Goal: Use online tool/utility

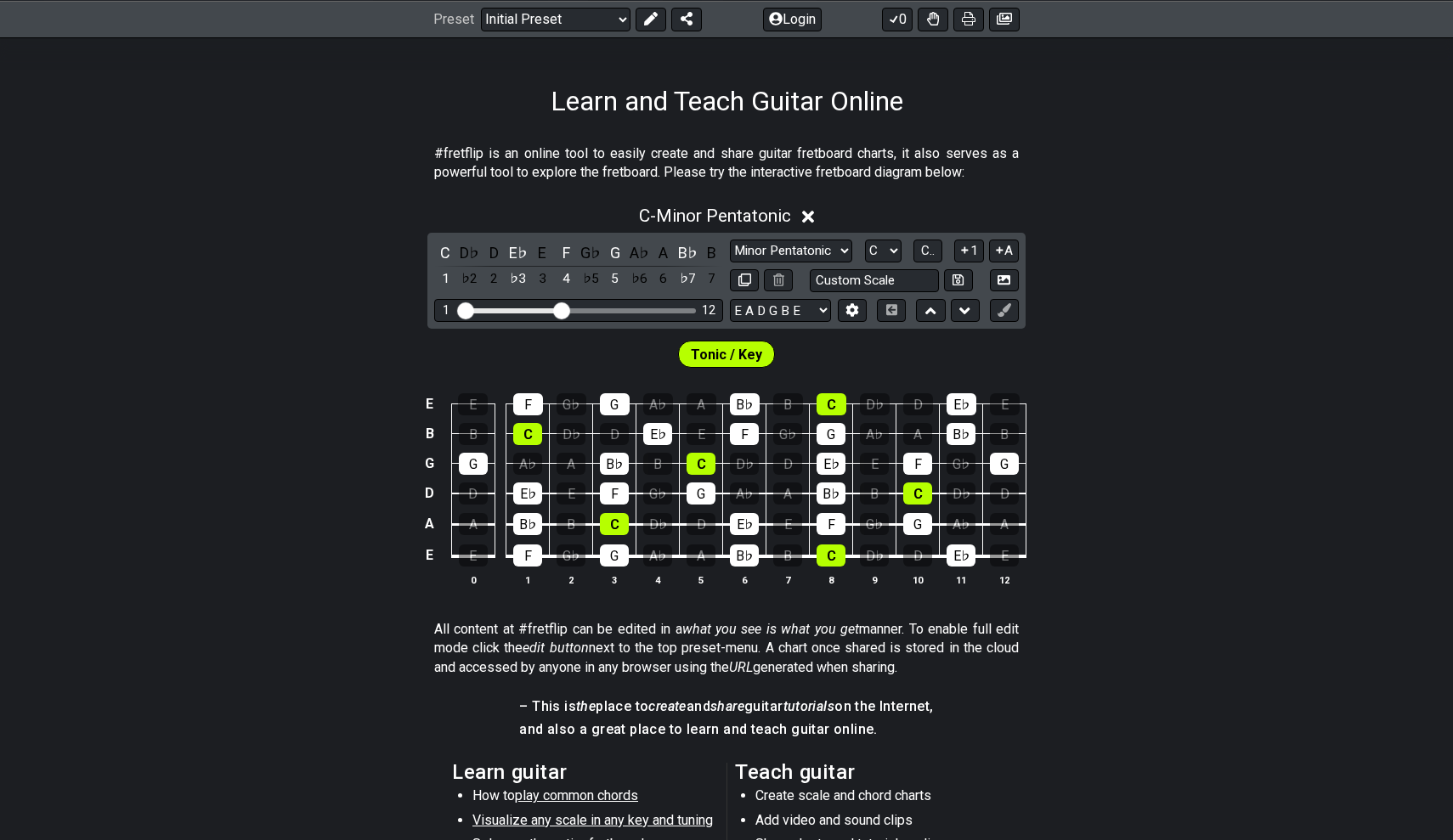
scroll to position [182, 0]
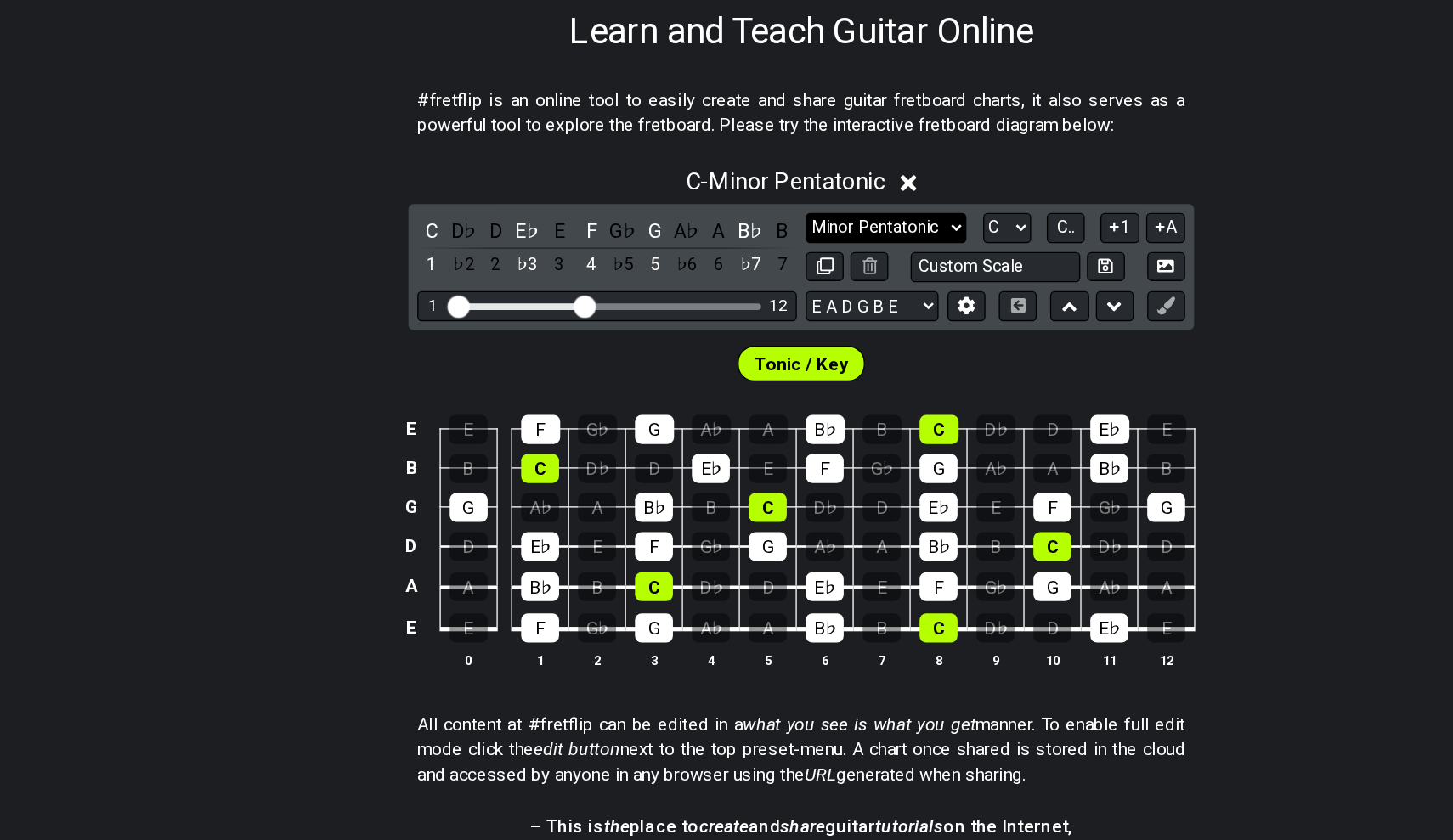
select select "Major / [PERSON_NAME]"
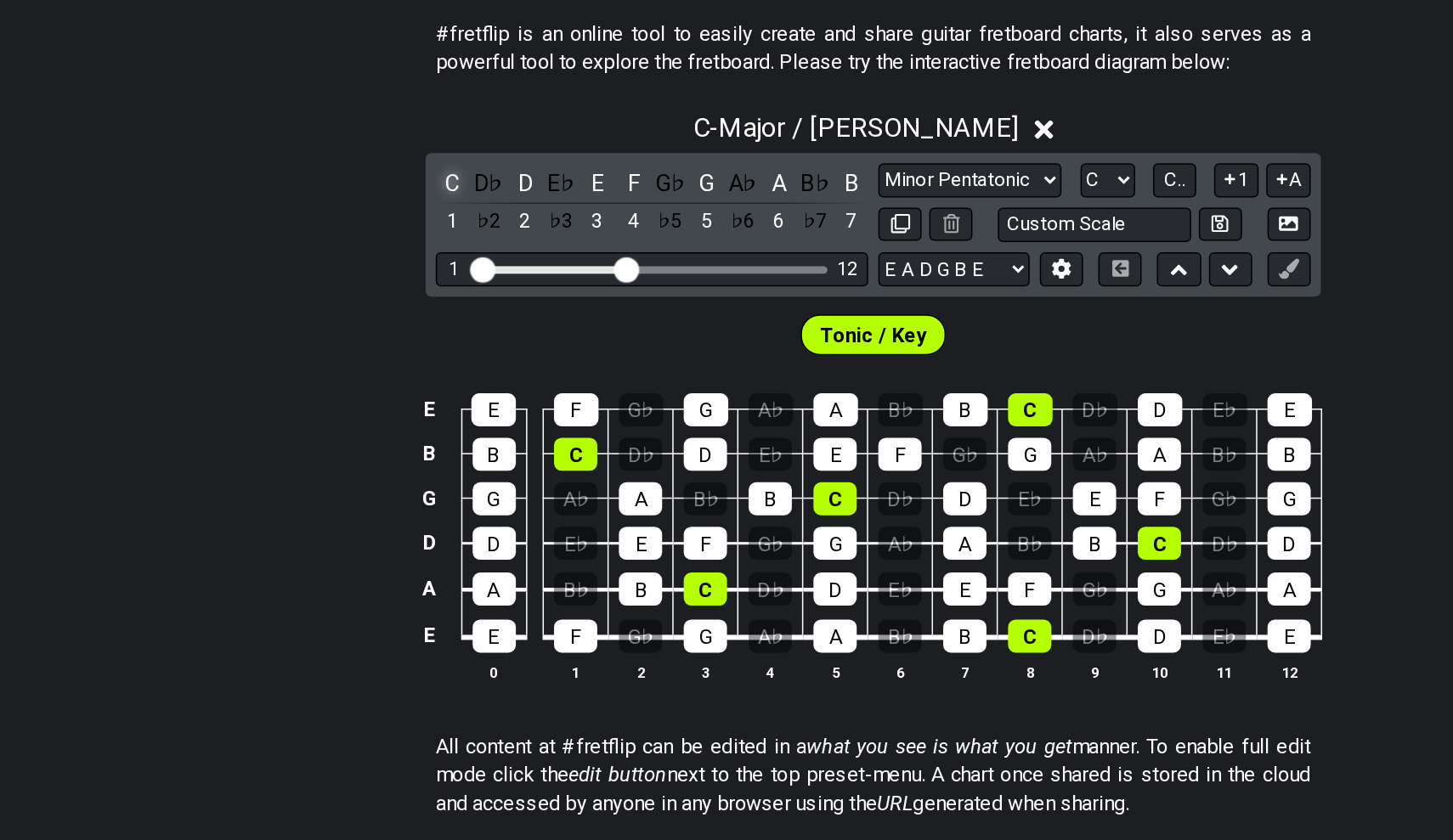
click at [434, 299] on div "C" at bounding box center [445, 310] width 22 height 23
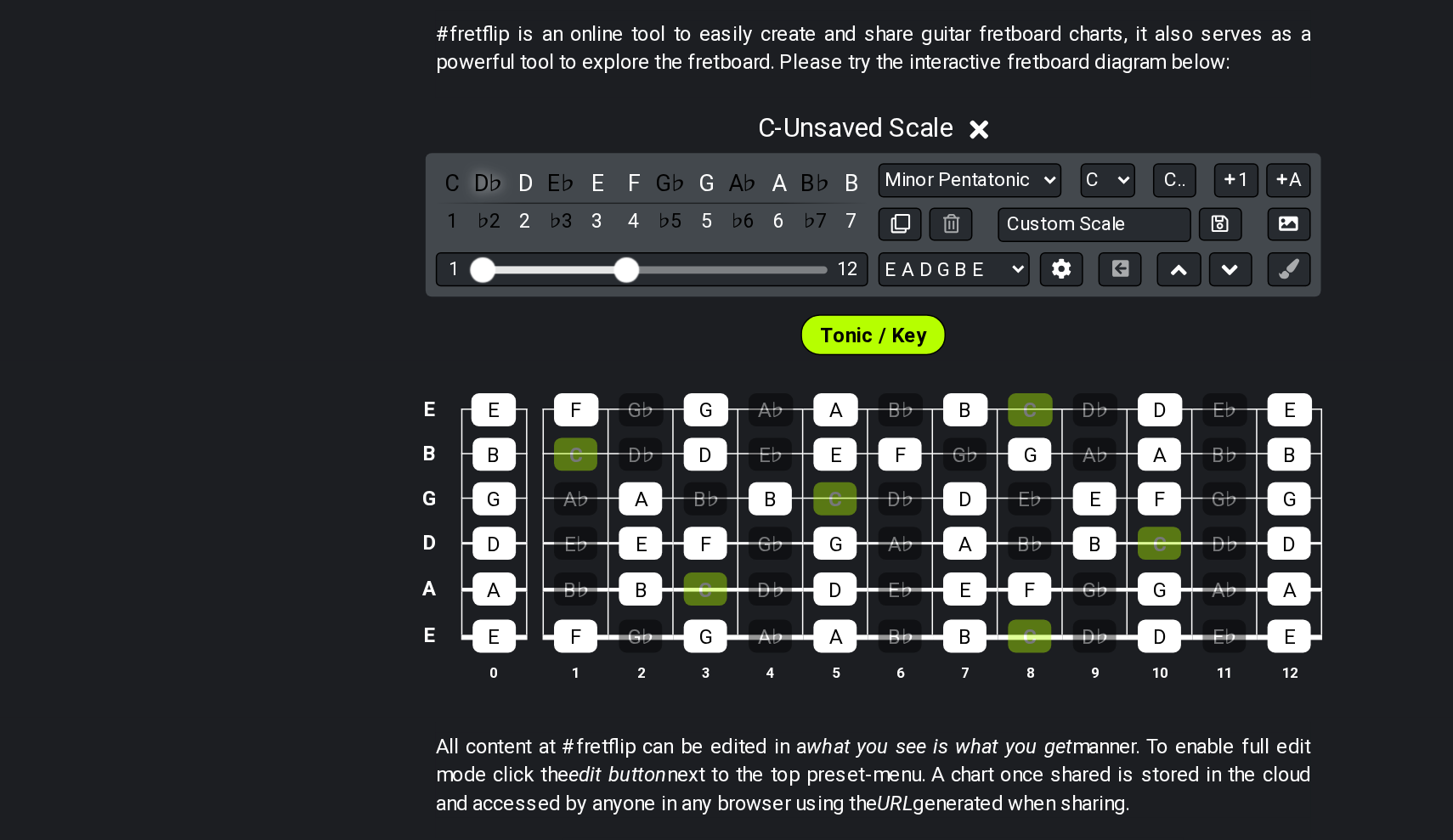
click at [459, 299] on div "D♭" at bounding box center [470, 310] width 22 height 23
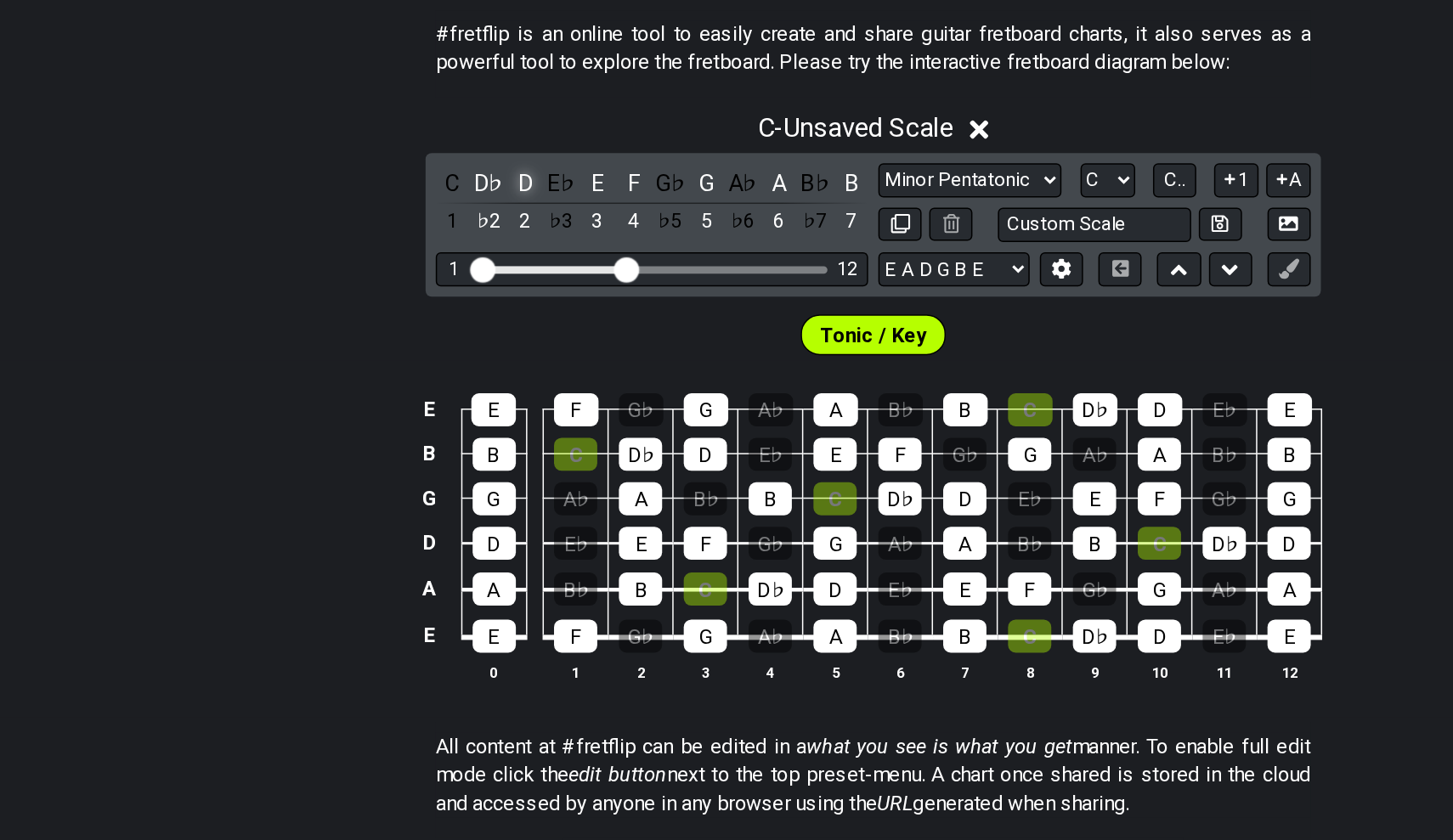
click at [483, 299] on div "D" at bounding box center [494, 310] width 22 height 23
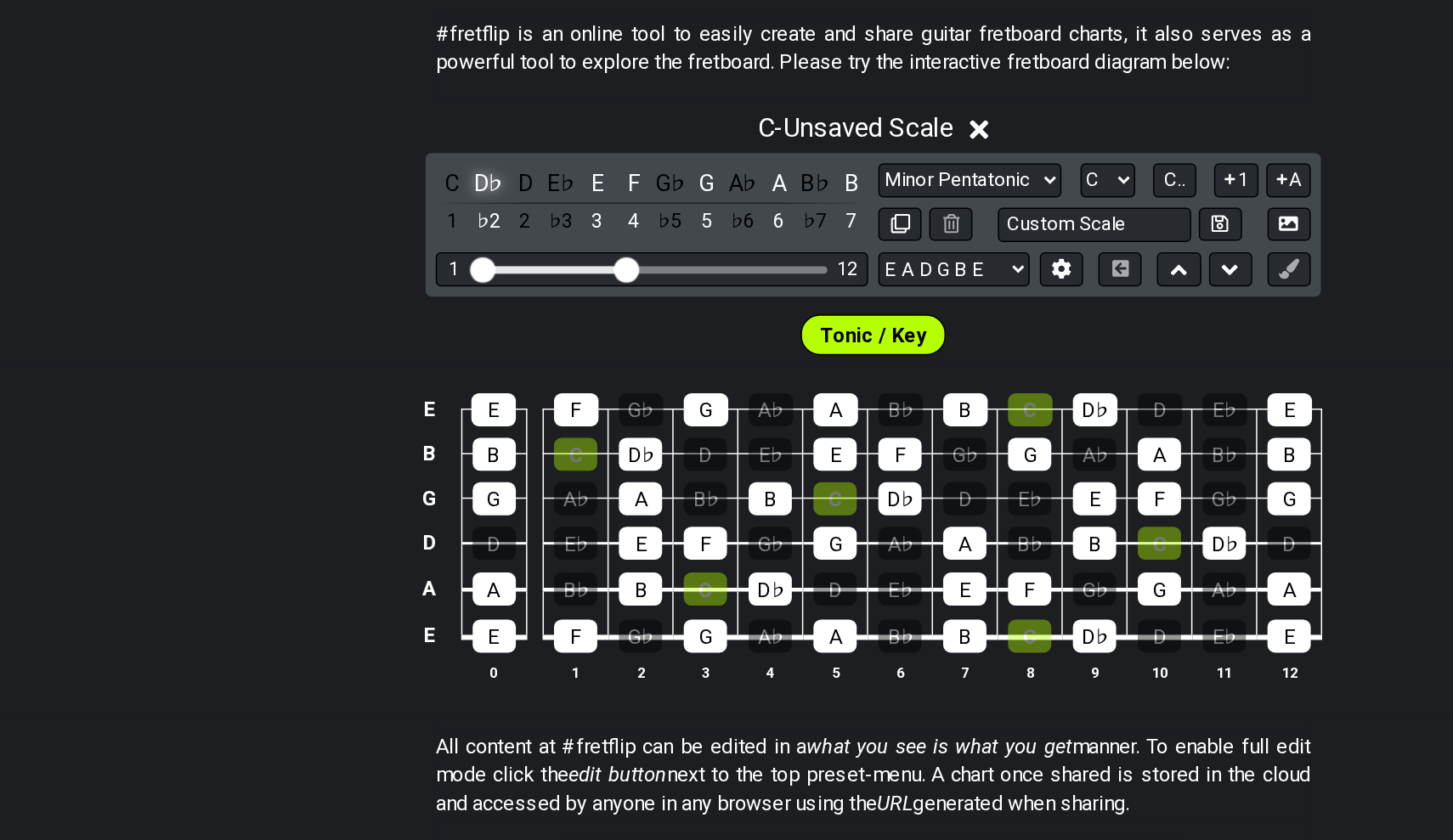
click at [459, 299] on div "D♭" at bounding box center [470, 310] width 22 height 23
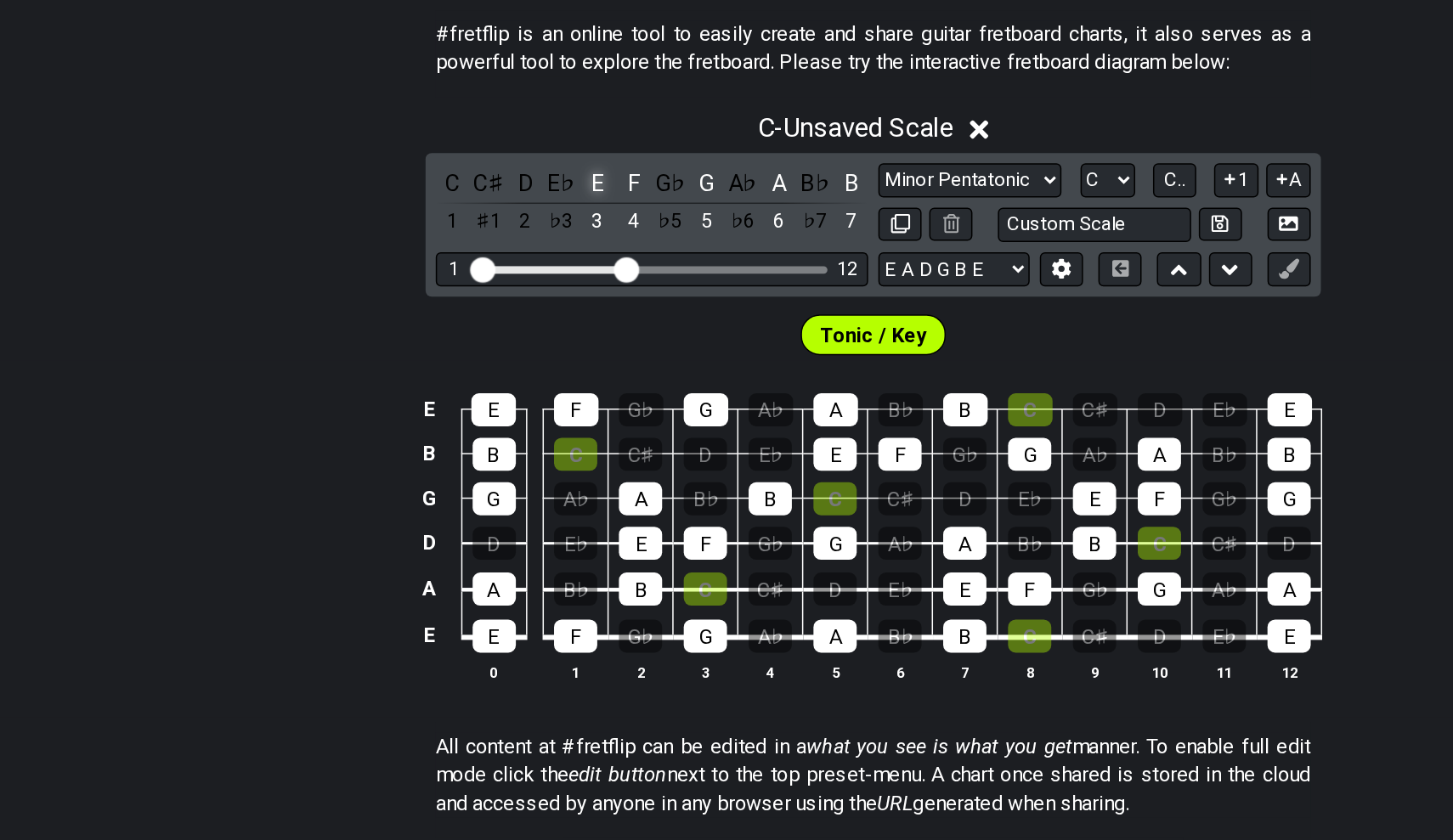
click at [531, 299] on div "E" at bounding box center [542, 310] width 22 height 23
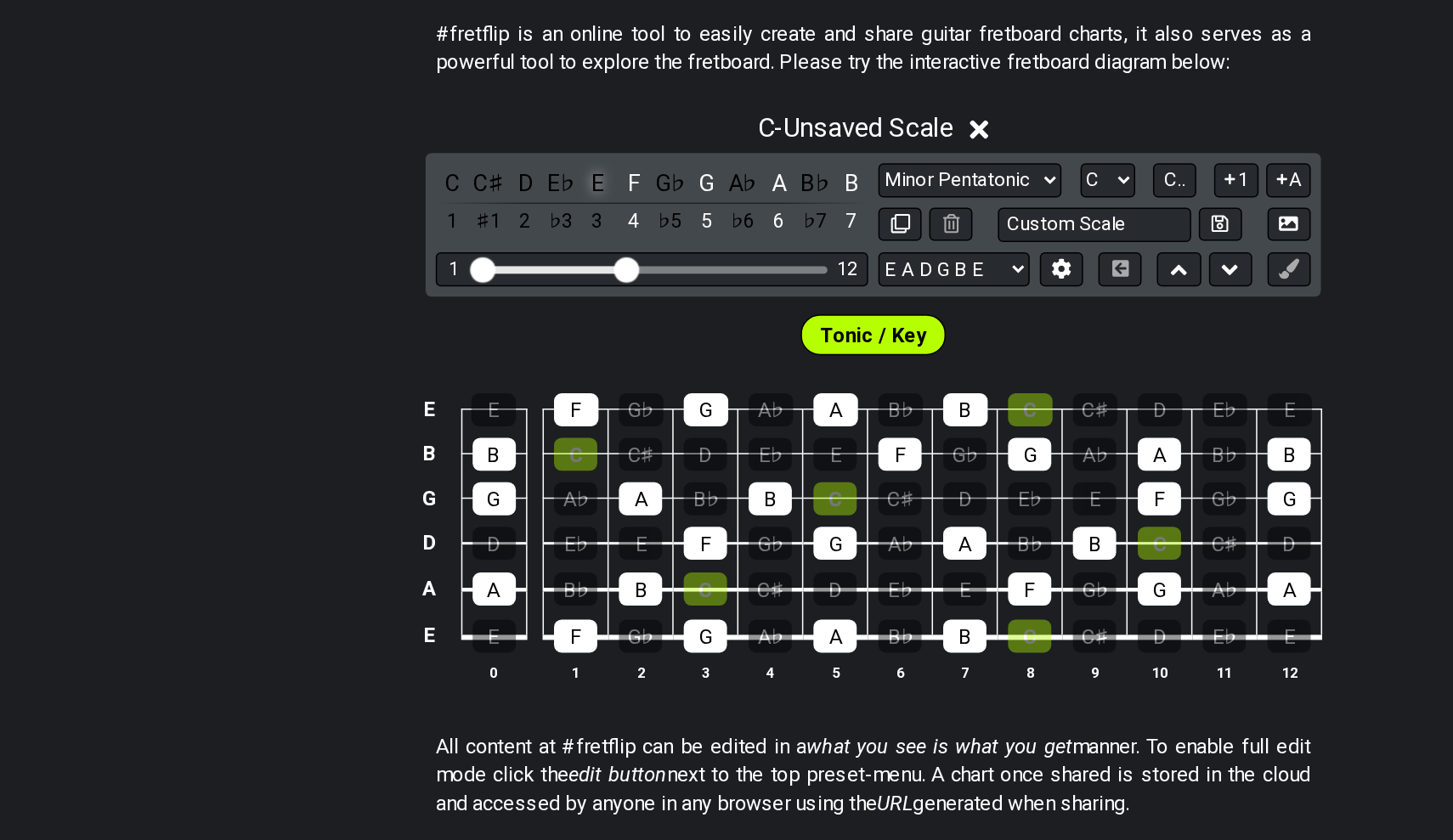
click at [531, 299] on div "E" at bounding box center [542, 310] width 22 height 23
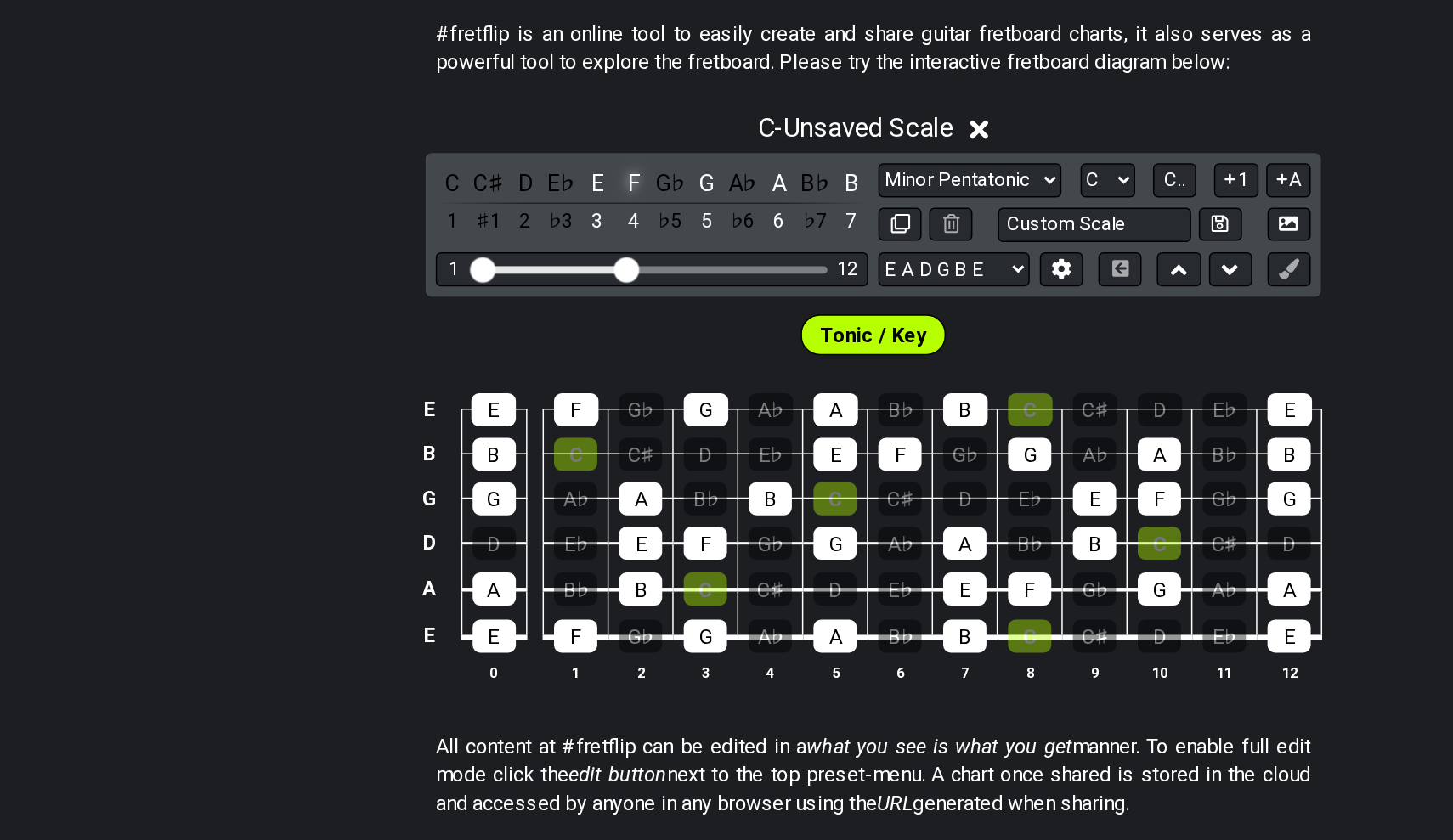
click at [556, 299] on div "F" at bounding box center [567, 310] width 22 height 23
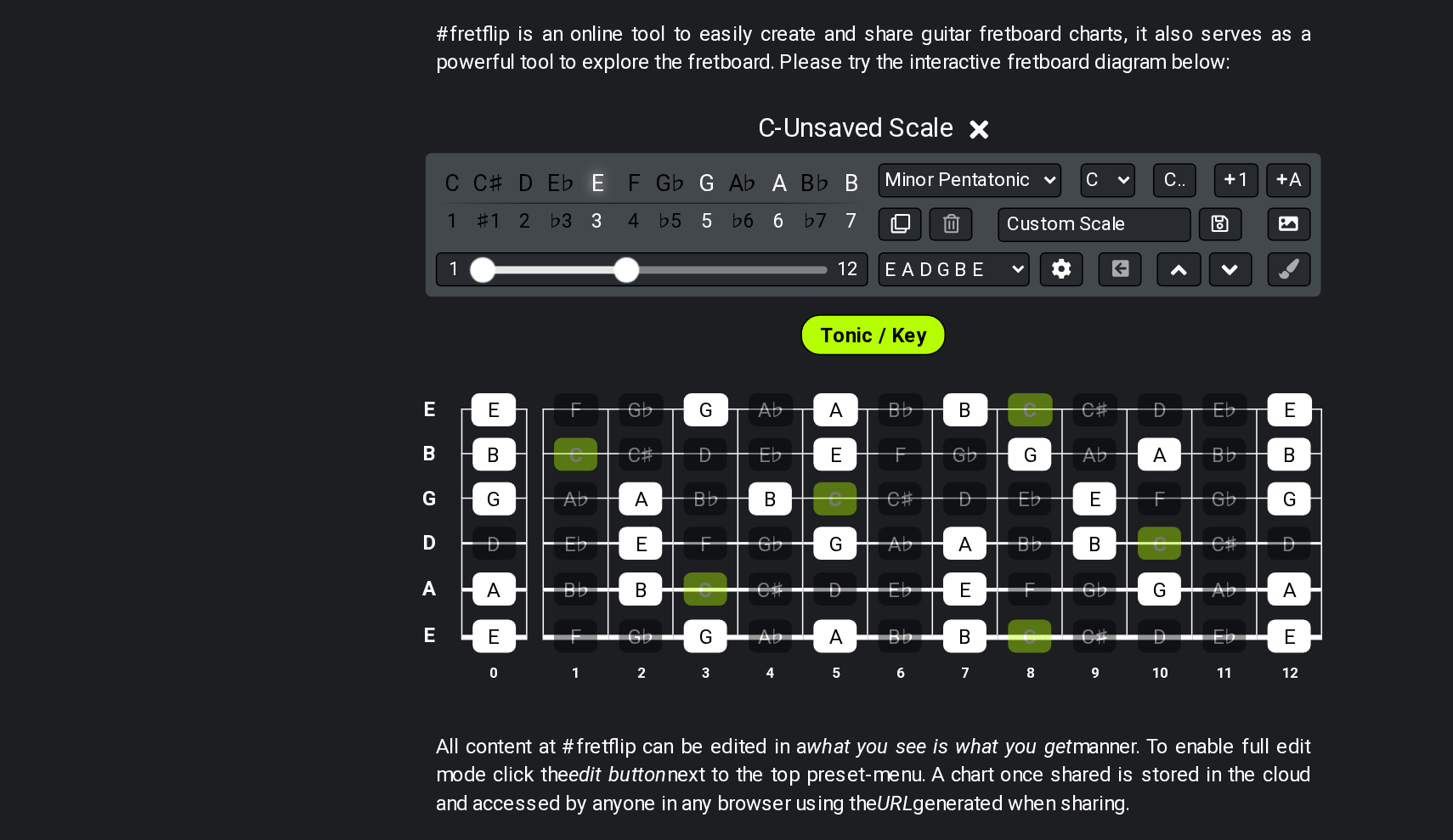
click at [531, 299] on div "E" at bounding box center [542, 310] width 22 height 23
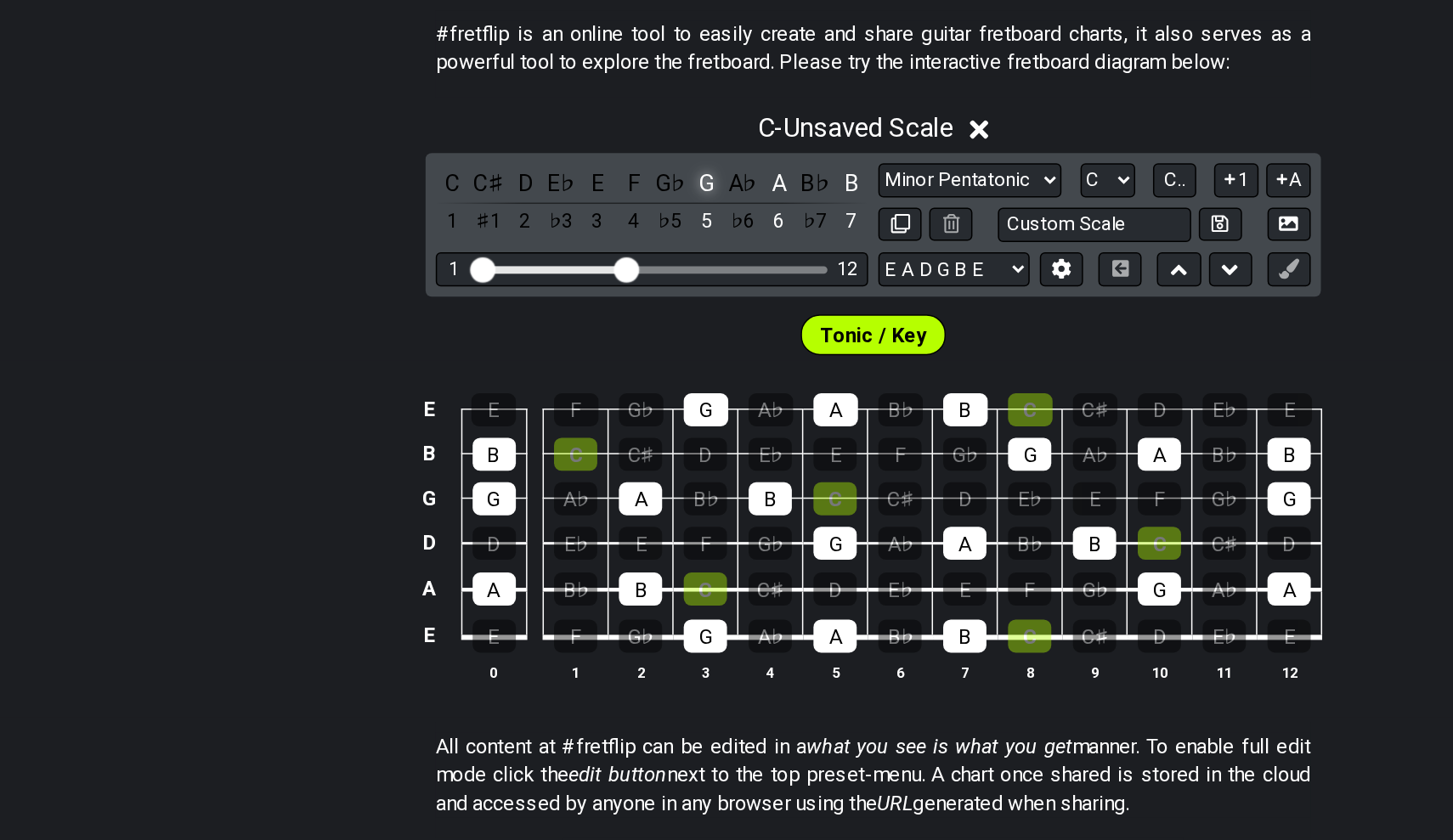
click at [604, 299] on div "G" at bounding box center [615, 310] width 22 height 23
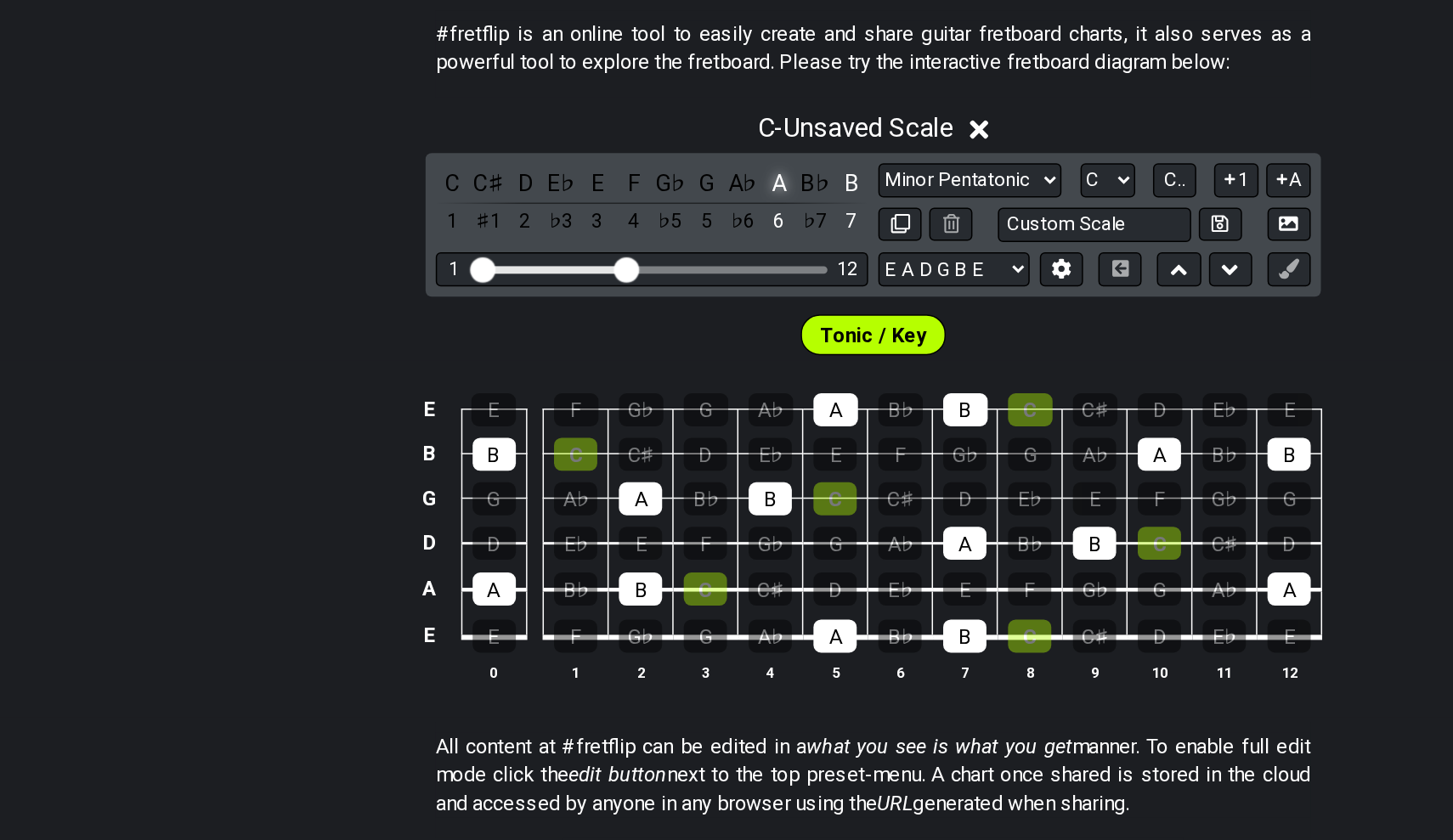
click at [652, 299] on div "A" at bounding box center [664, 310] width 22 height 23
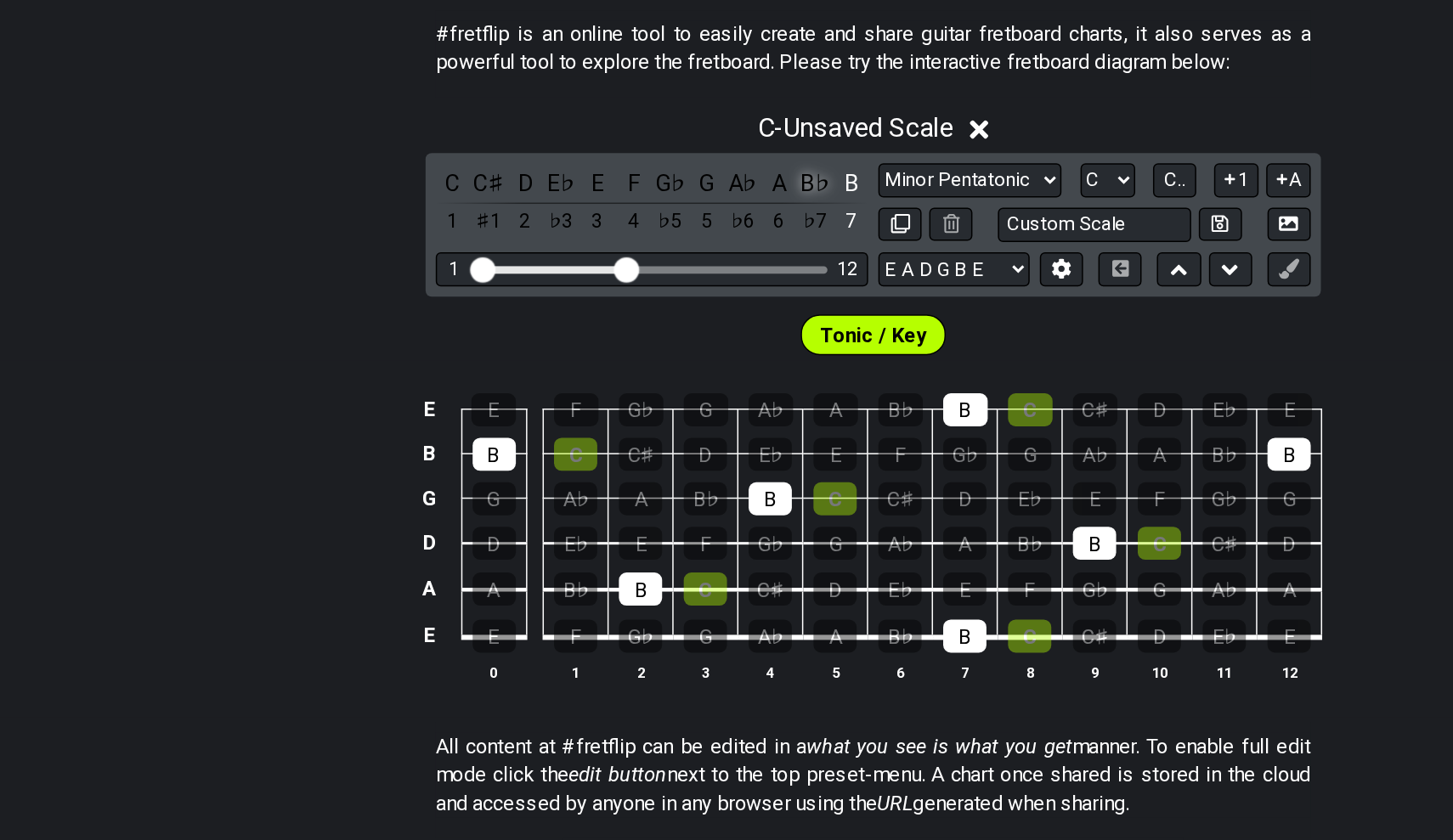
click at [677, 299] on div "B♭" at bounding box center [688, 310] width 22 height 23
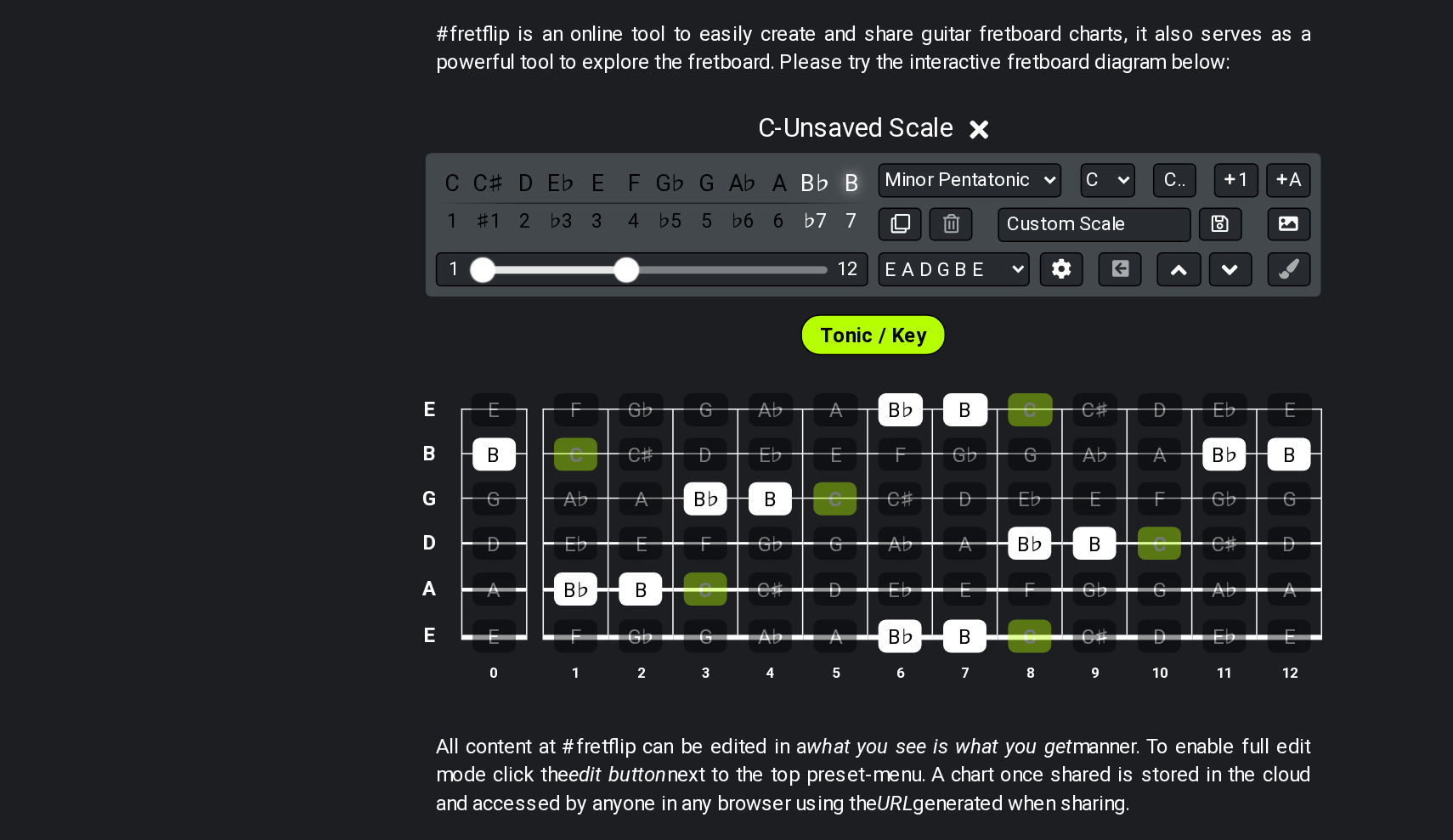
click at [701, 299] on div "B" at bounding box center [712, 310] width 22 height 23
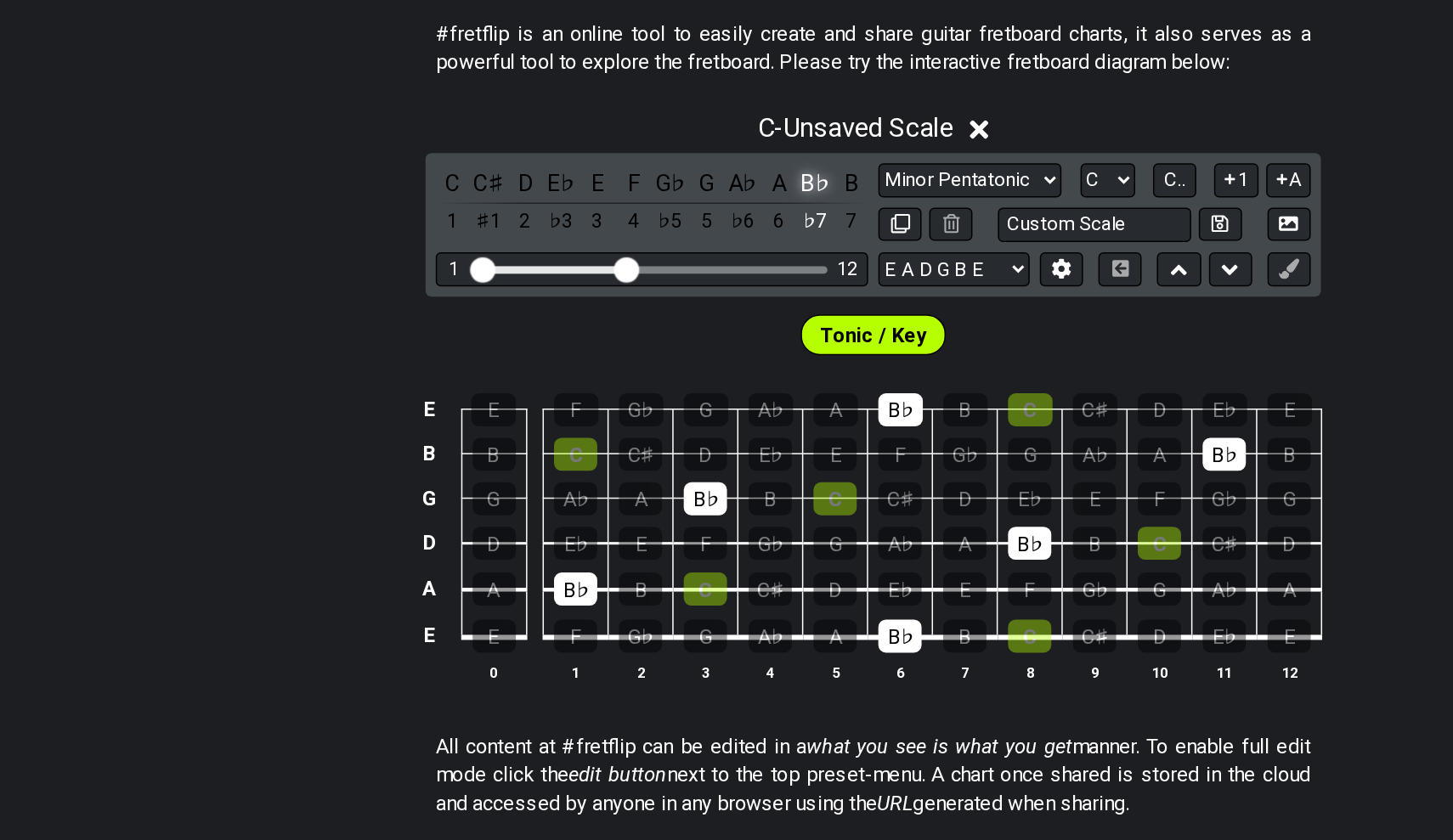
click at [677, 299] on div "B♭" at bounding box center [688, 310] width 22 height 23
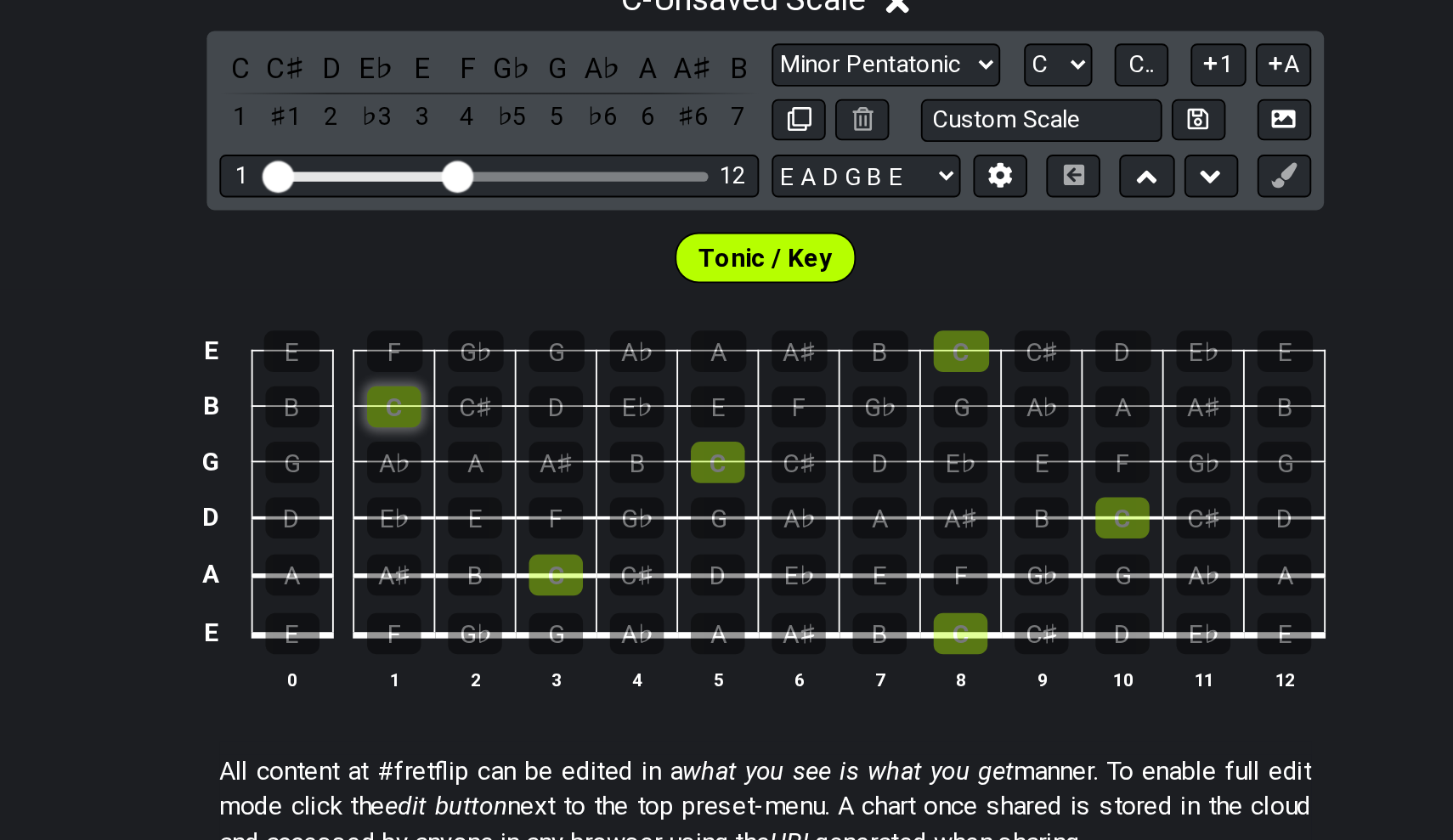
click at [513, 481] on div "C" at bounding box center [528, 492] width 29 height 22
click at [687, 510] on div "C" at bounding box center [702, 522] width 29 height 22
click at [600, 571] on div "C" at bounding box center [615, 582] width 29 height 22
click at [817, 602] on div "C" at bounding box center [832, 614] width 29 height 22
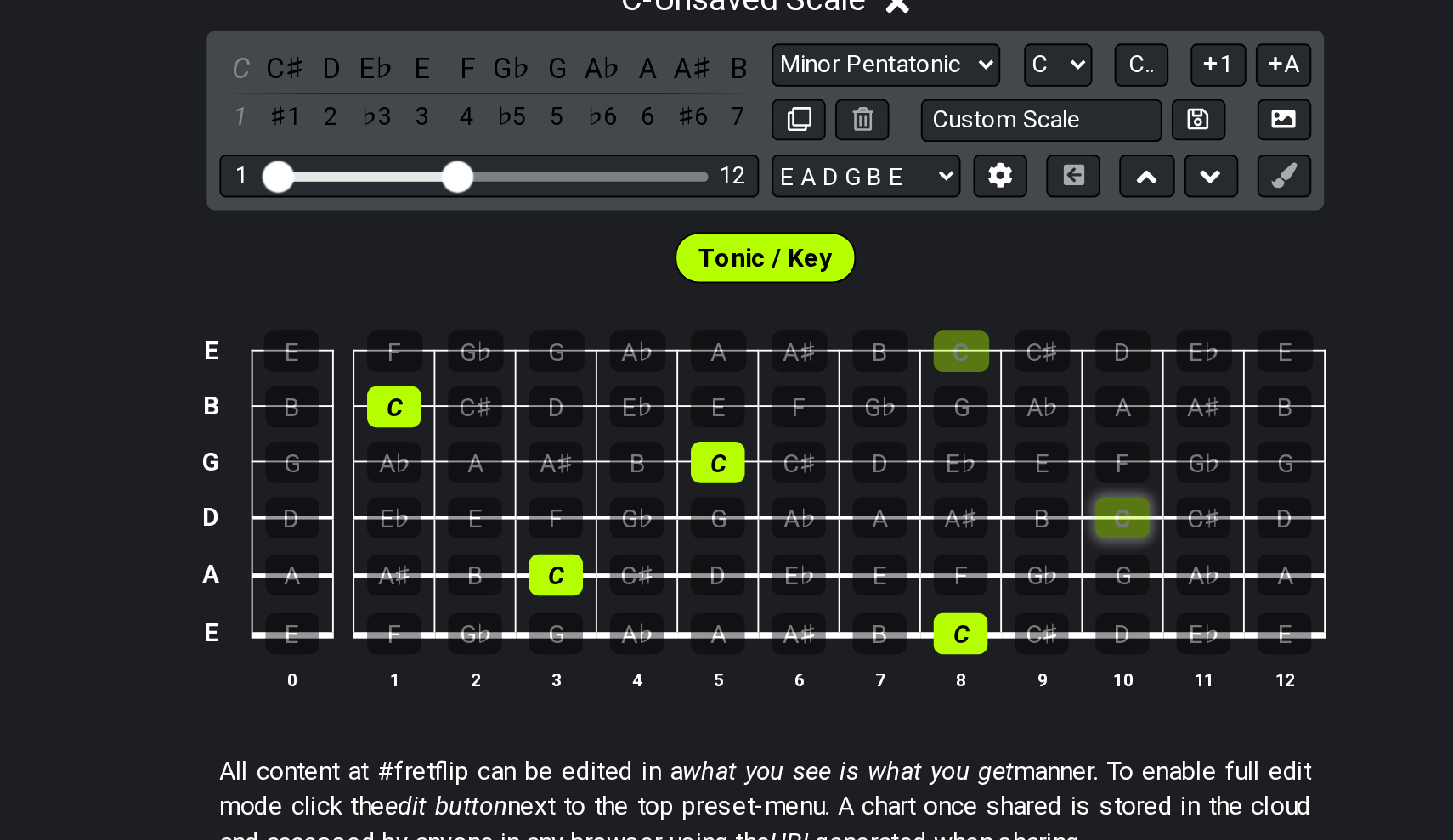
click at [903, 540] on div "C" at bounding box center [918, 552] width 29 height 22
click at [817, 451] on div "C" at bounding box center [832, 462] width 30 height 22
click at [687, 571] on div "D" at bounding box center [702, 582] width 29 height 22
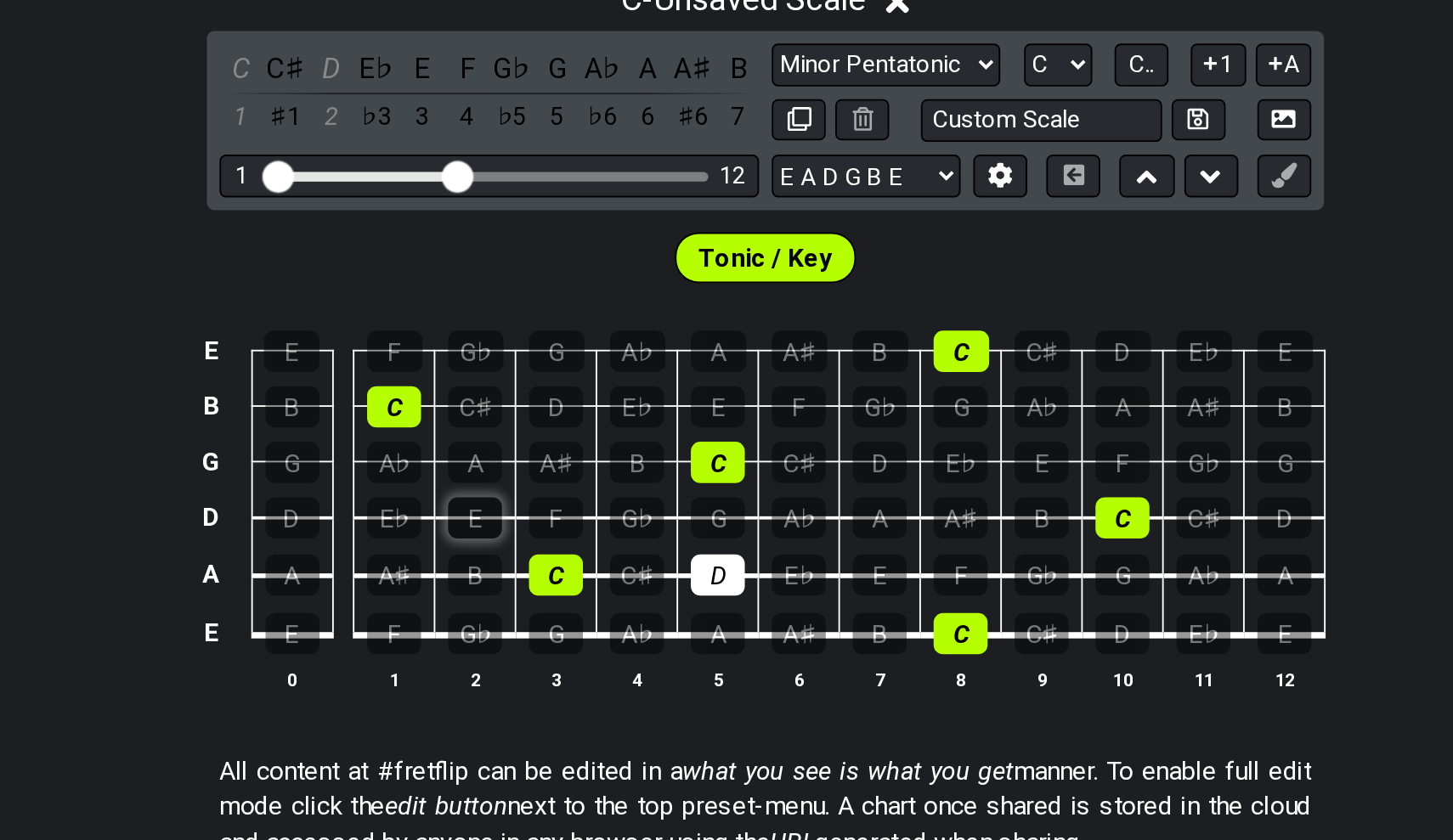
click at [557, 540] on div "E" at bounding box center [572, 552] width 29 height 22
click at [600, 540] on div "F" at bounding box center [615, 552] width 29 height 22
click at [687, 540] on div "G" at bounding box center [702, 552] width 29 height 22
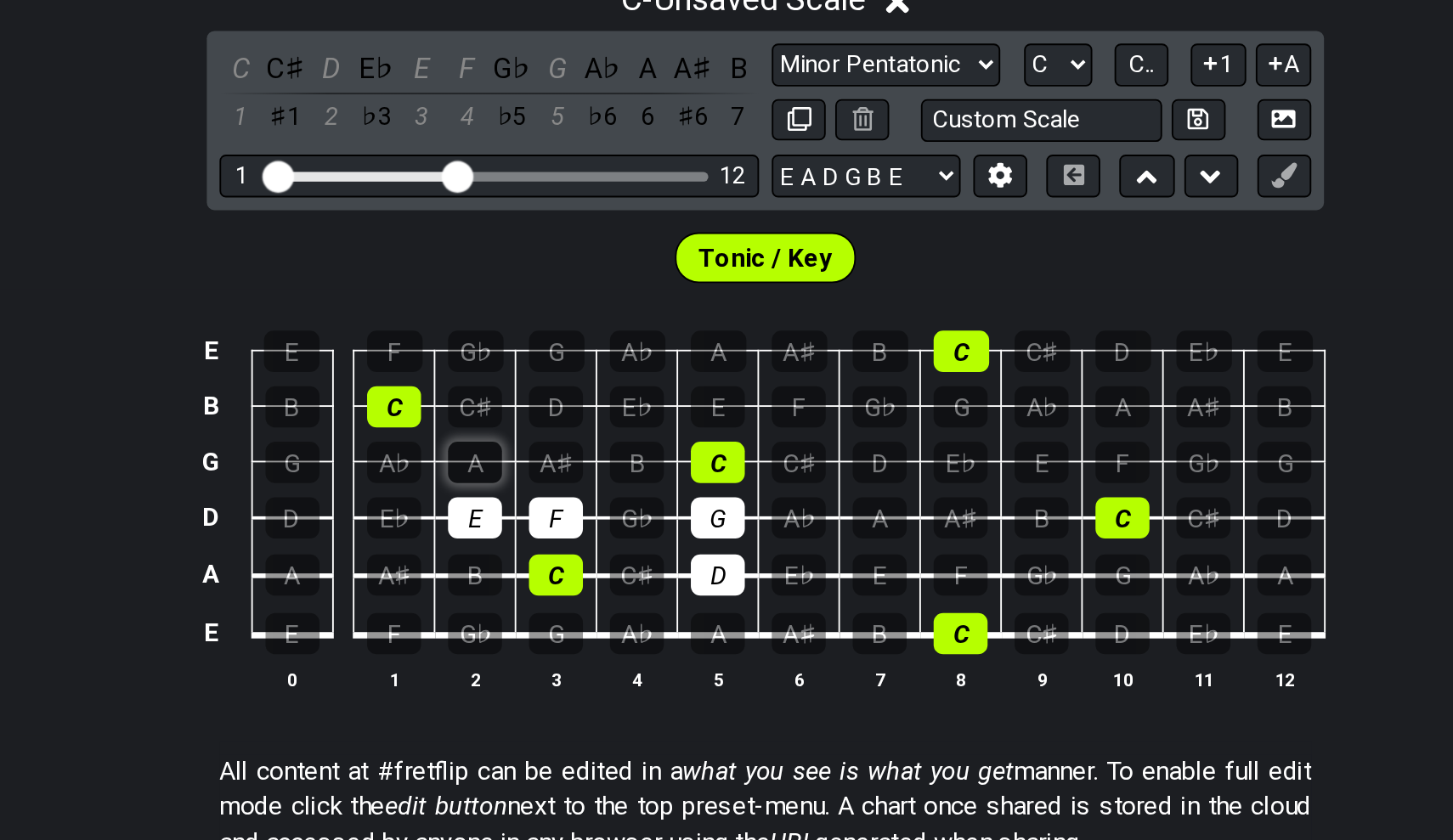
click at [557, 510] on div "A" at bounding box center [572, 522] width 29 height 22
click at [643, 510] on div "B" at bounding box center [658, 522] width 29 height 22
click at [513, 481] on div "C" at bounding box center [528, 492] width 29 height 22
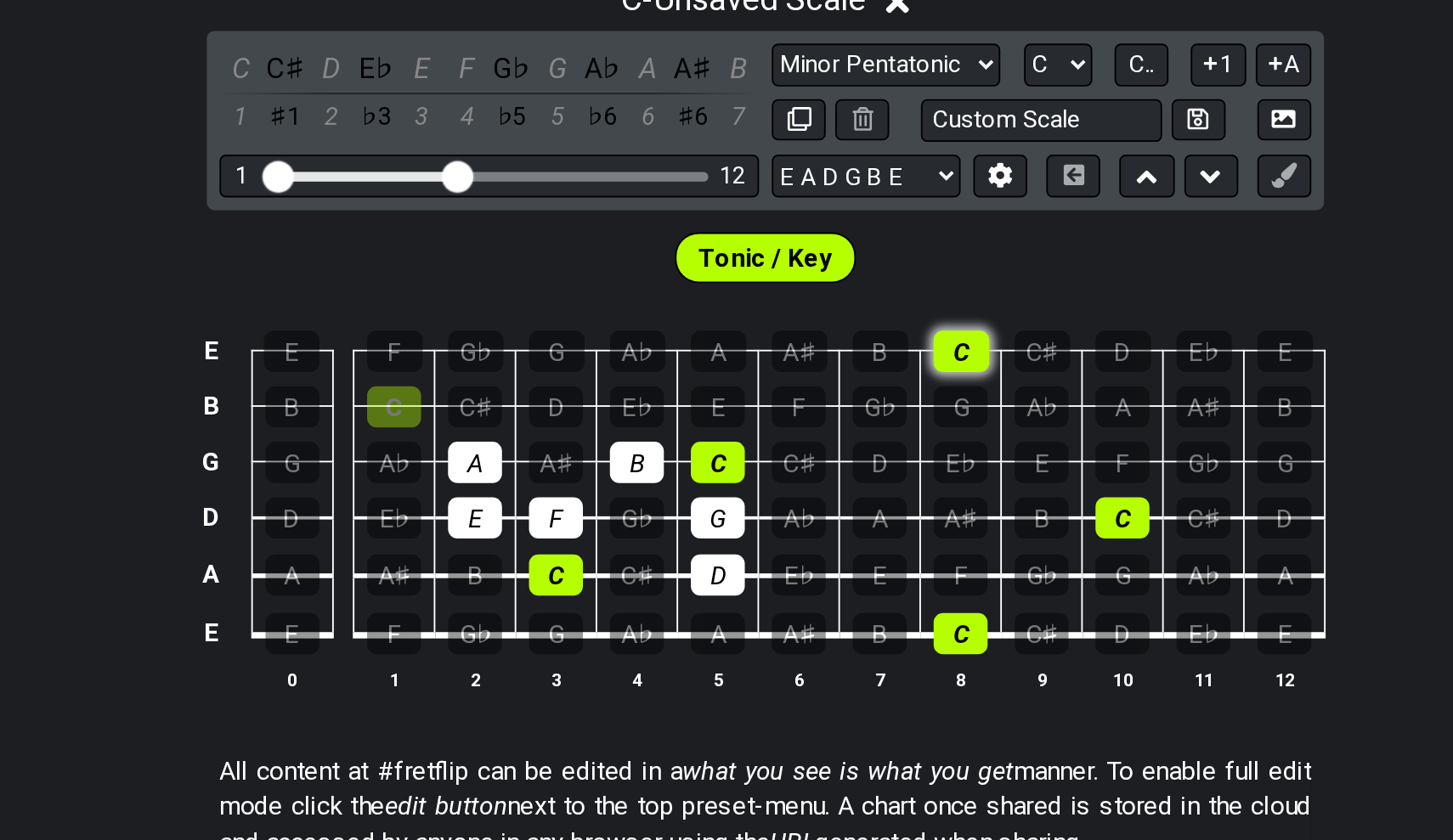
click at [817, 451] on div "C" at bounding box center [832, 462] width 30 height 22
click at [903, 540] on div "C" at bounding box center [918, 552] width 29 height 22
click at [817, 602] on div "C" at bounding box center [832, 614] width 29 height 22
click at [600, 481] on div "D" at bounding box center [615, 492] width 29 height 22
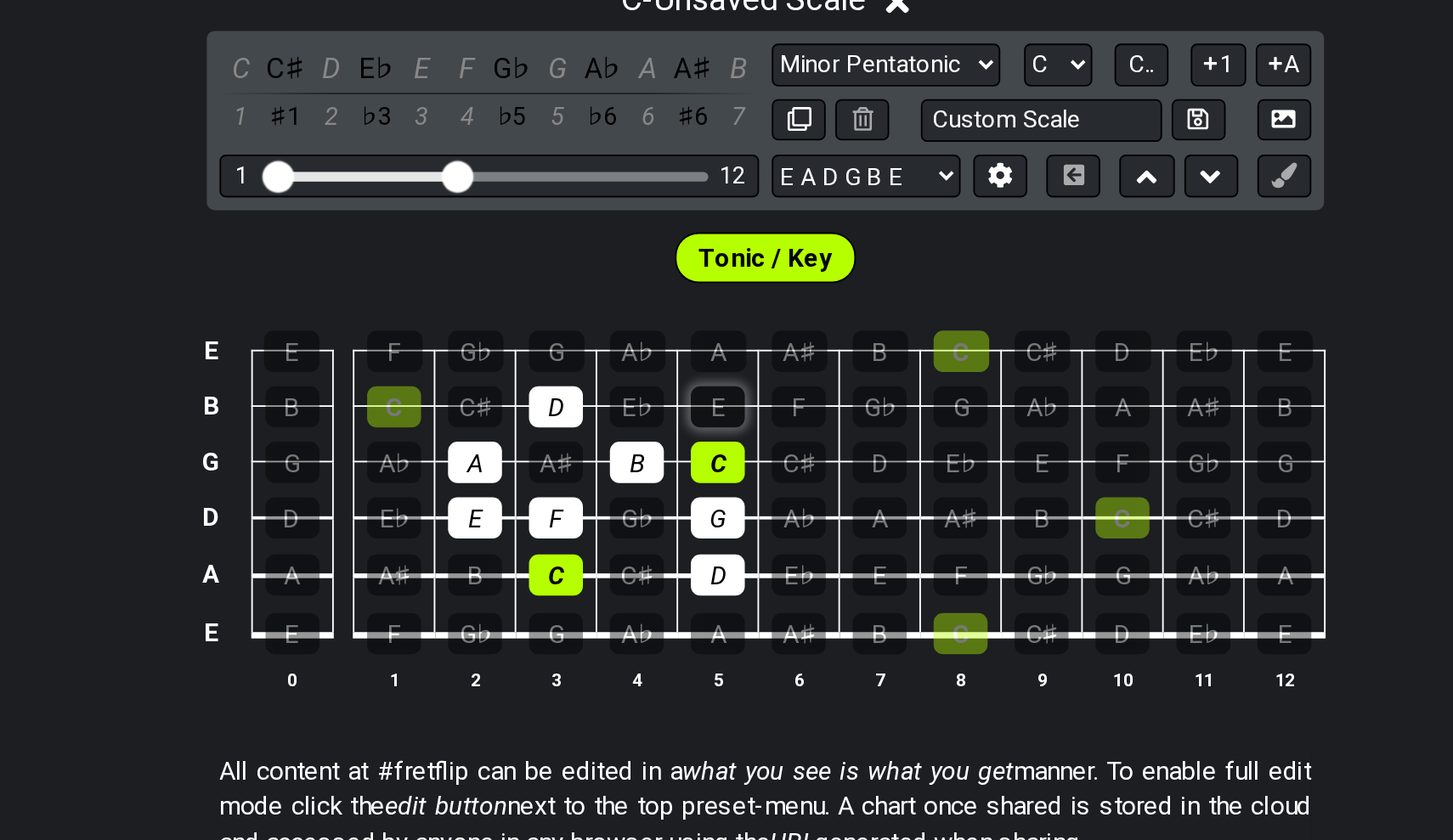
click at [687, 481] on div "E" at bounding box center [702, 492] width 29 height 22
click at [730, 481] on div "F" at bounding box center [745, 492] width 29 height 22
click at [557, 481] on div "C♯" at bounding box center [572, 492] width 29 height 22
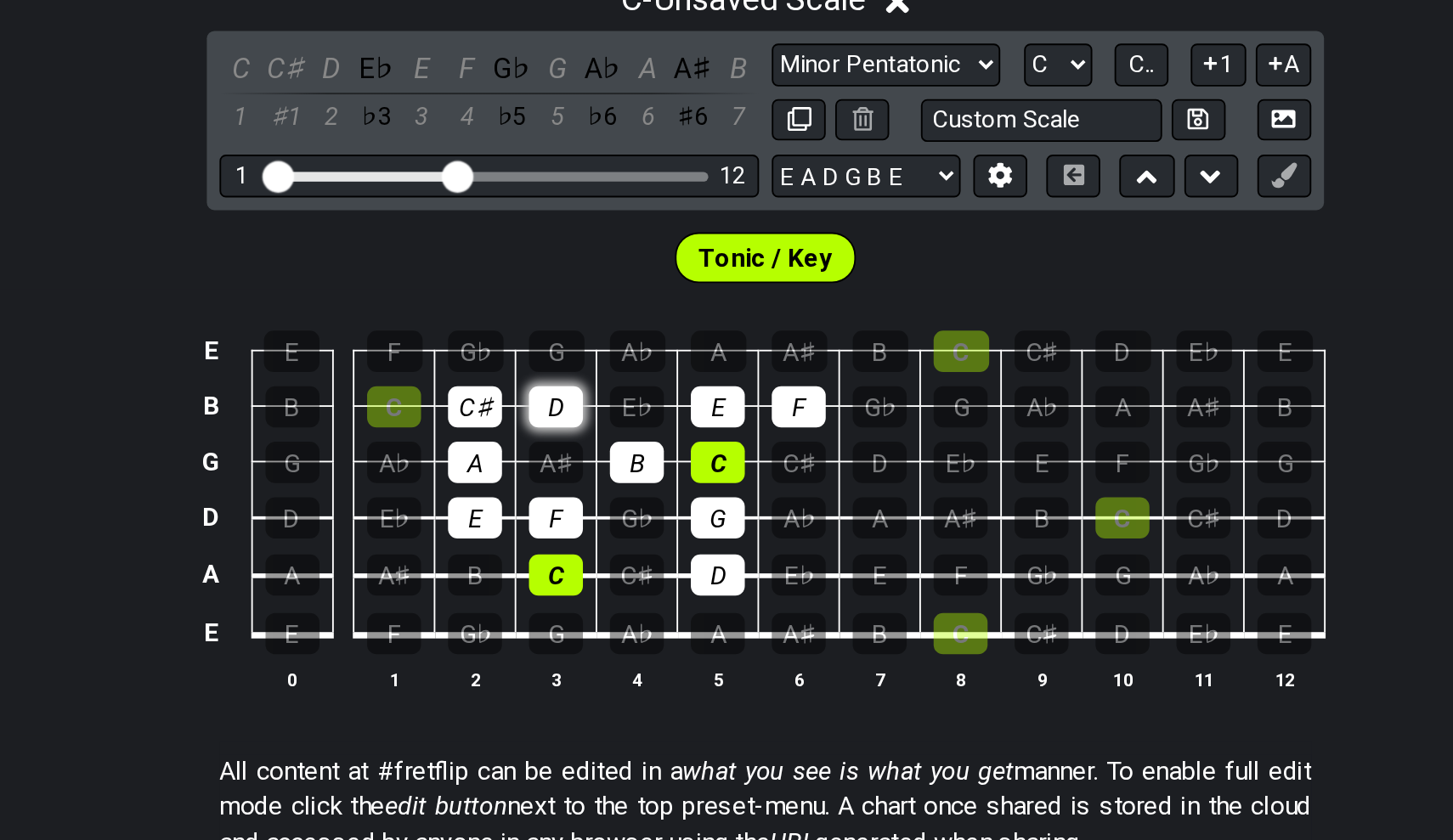
click at [600, 481] on div "D" at bounding box center [615, 492] width 29 height 22
click at [643, 481] on div "E♭" at bounding box center [658, 492] width 29 height 22
click at [459, 481] on div "B" at bounding box center [473, 492] width 29 height 22
click at [557, 481] on div "C♯" at bounding box center [572, 492] width 29 height 22
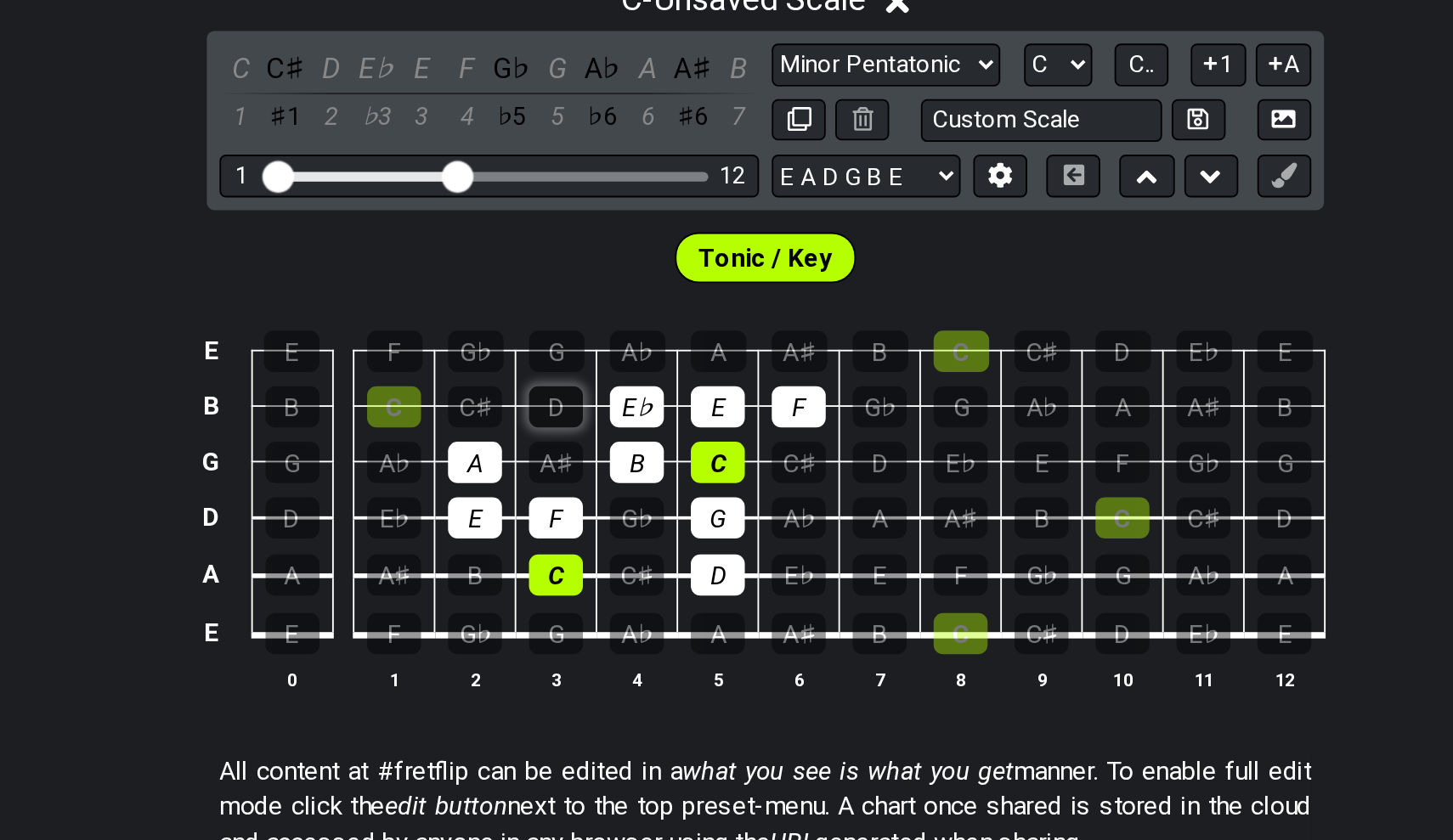
click at [600, 481] on div "D" at bounding box center [615, 492] width 29 height 22
click at [643, 481] on div "E♭" at bounding box center [658, 492] width 29 height 22
click at [600, 451] on div "G" at bounding box center [615, 462] width 30 height 22
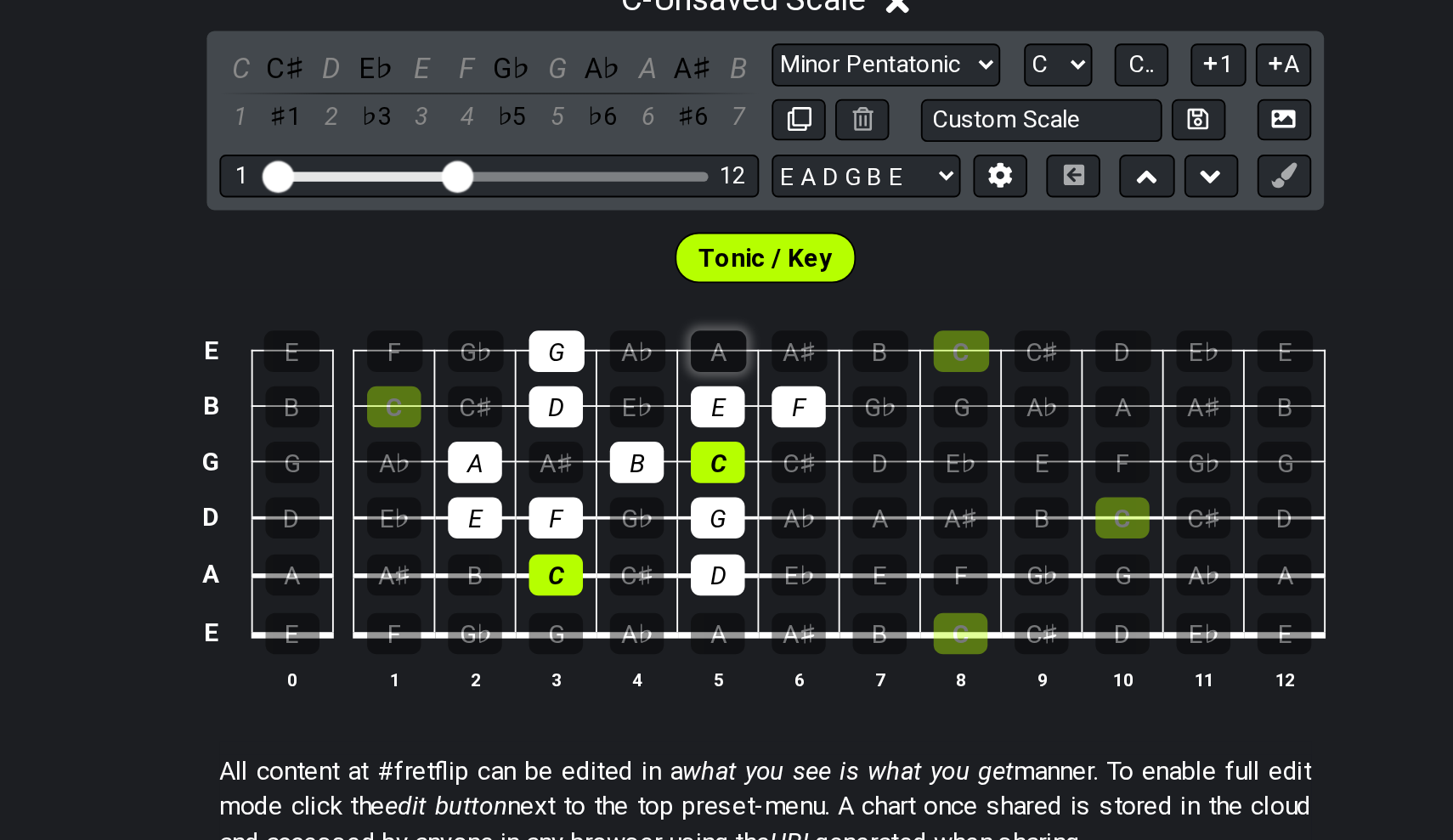
click at [687, 451] on div "A" at bounding box center [702, 462] width 30 height 22
click at [773, 451] on div "B" at bounding box center [788, 462] width 30 height 22
click at [817, 451] on div "C" at bounding box center [832, 462] width 30 height 22
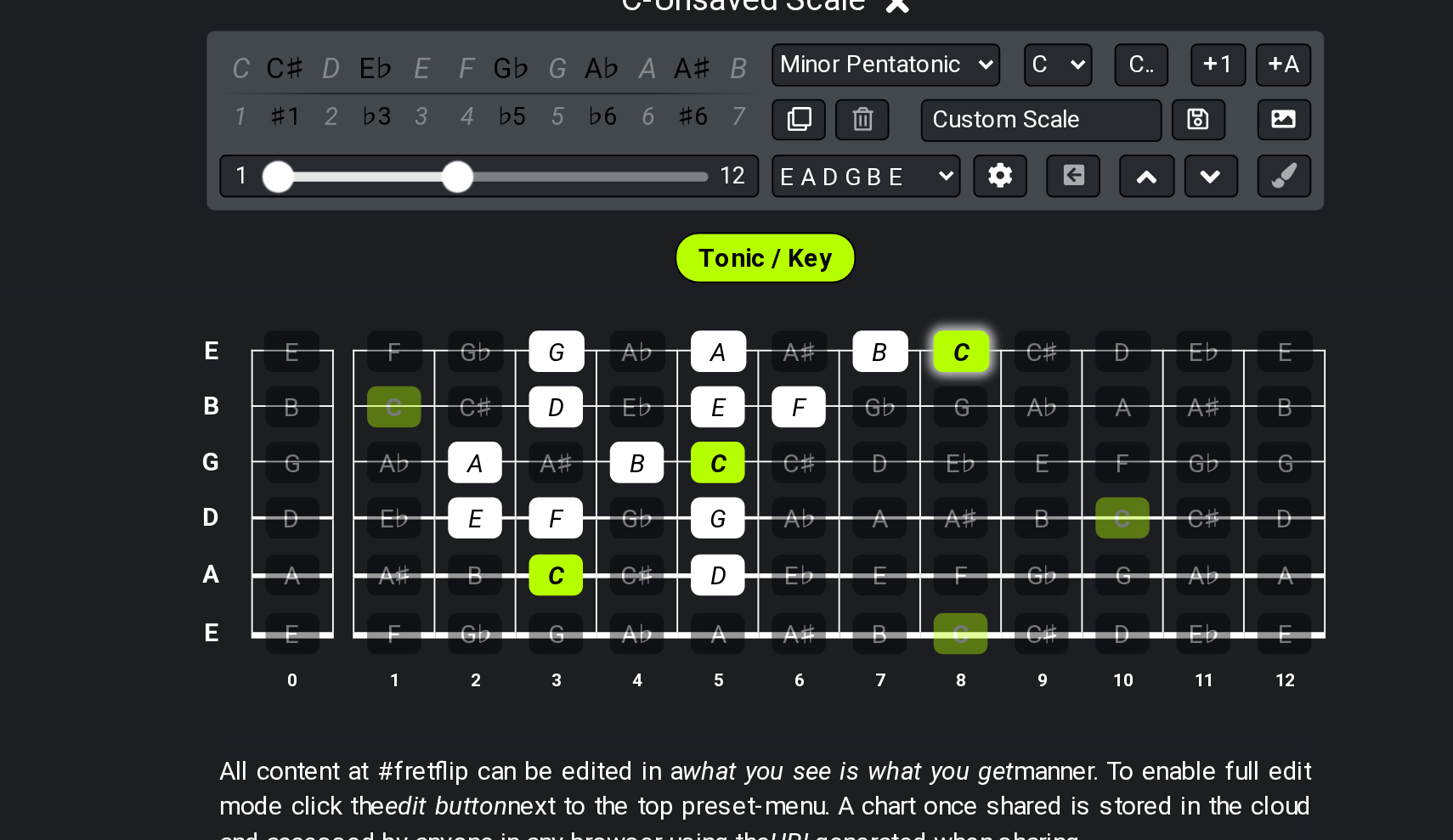
click at [817, 451] on div "C" at bounding box center [832, 462] width 30 height 22
click at [903, 451] on div "D" at bounding box center [918, 462] width 30 height 22
click at [990, 451] on div "E" at bounding box center [1005, 462] width 30 height 22
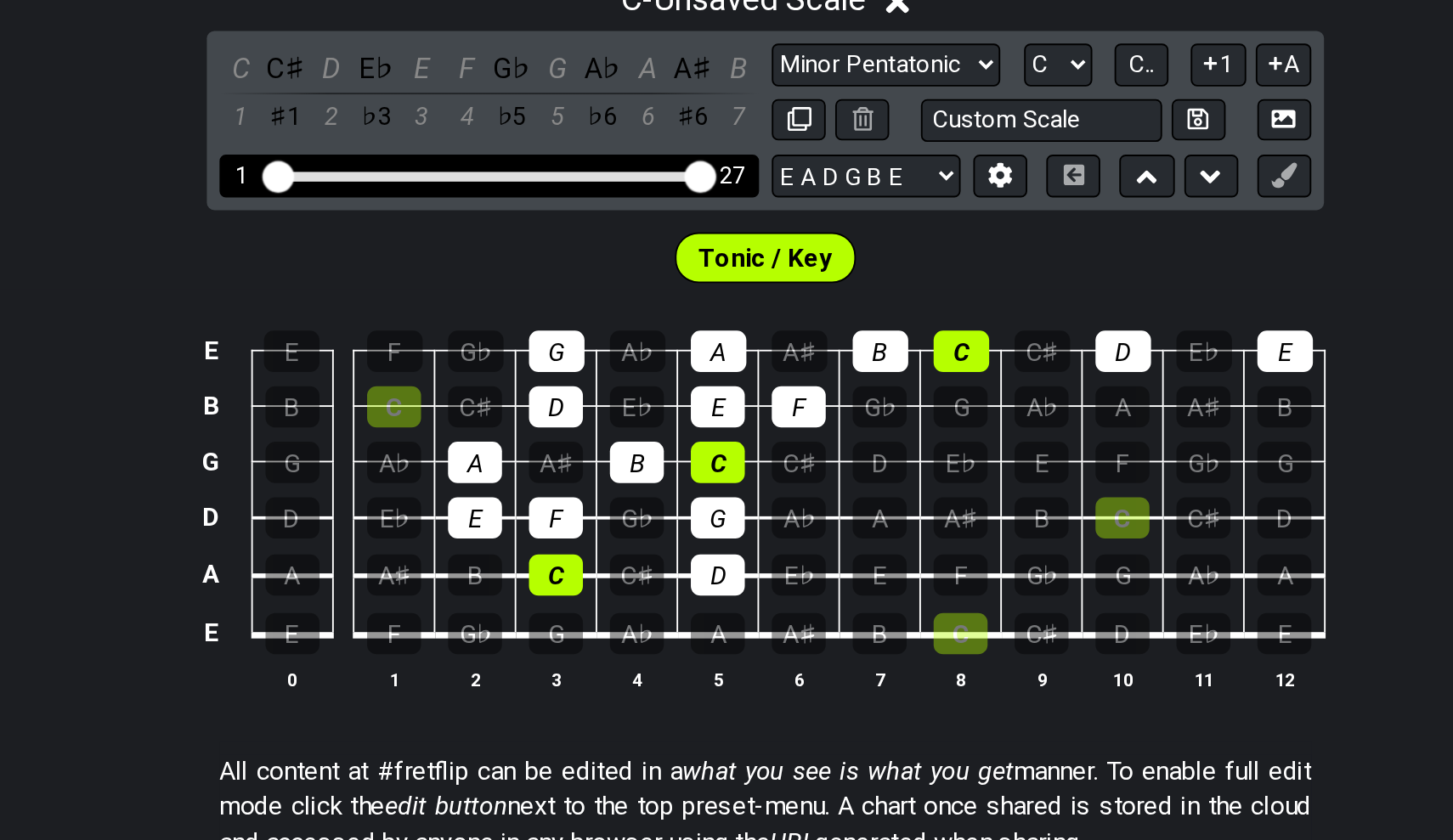
drag, startPoint x: 250, startPoint y: 92, endPoint x: 380, endPoint y: 93, distance: 130.0
click at [458, 367] on input "Visible fret range" at bounding box center [578, 367] width 241 height 0
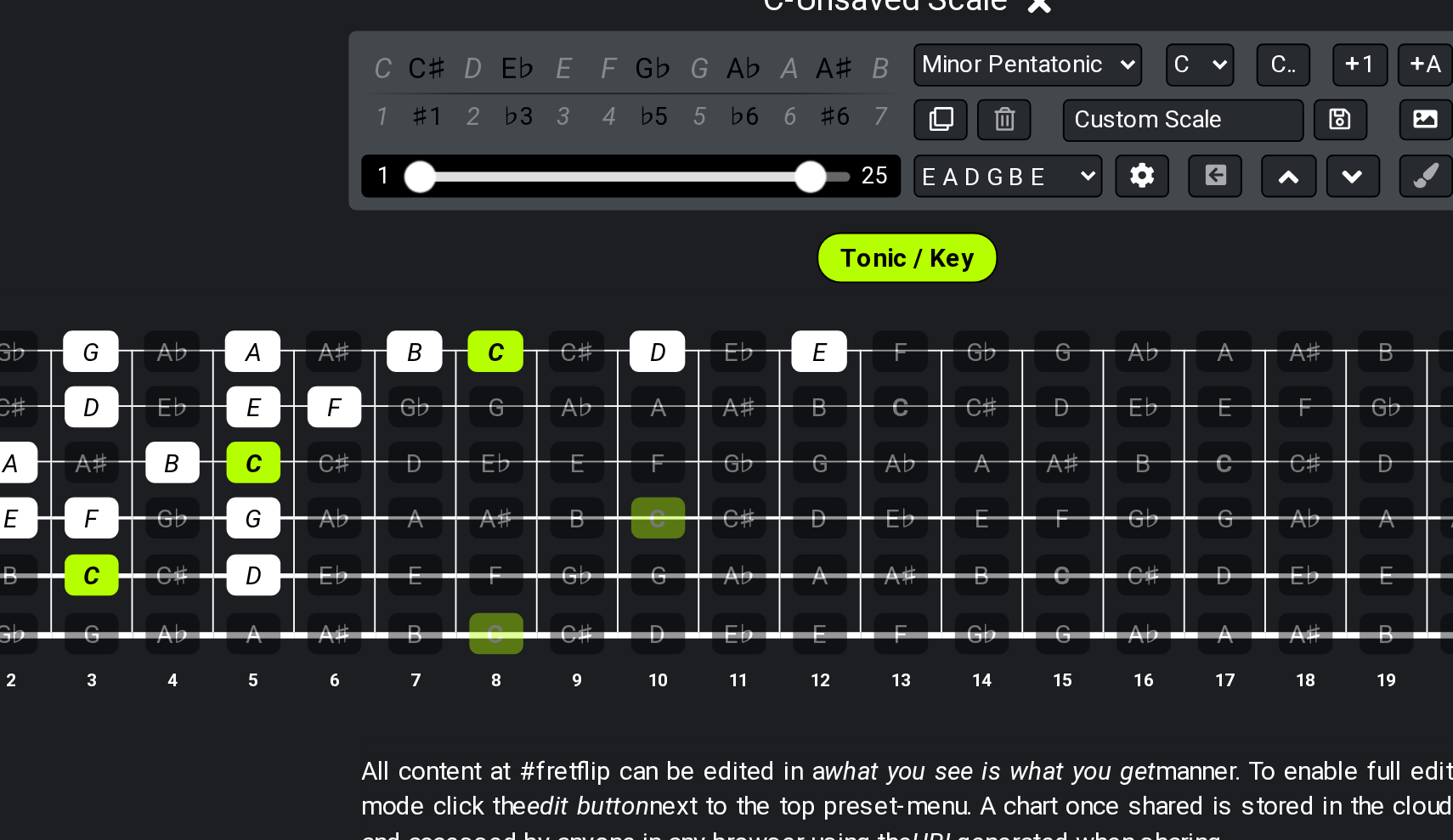
drag, startPoint x: 452, startPoint y: 90, endPoint x: 430, endPoint y: 91, distance: 22.0
click at [458, 367] on input "Visible fret range" at bounding box center [578, 367] width 241 height 0
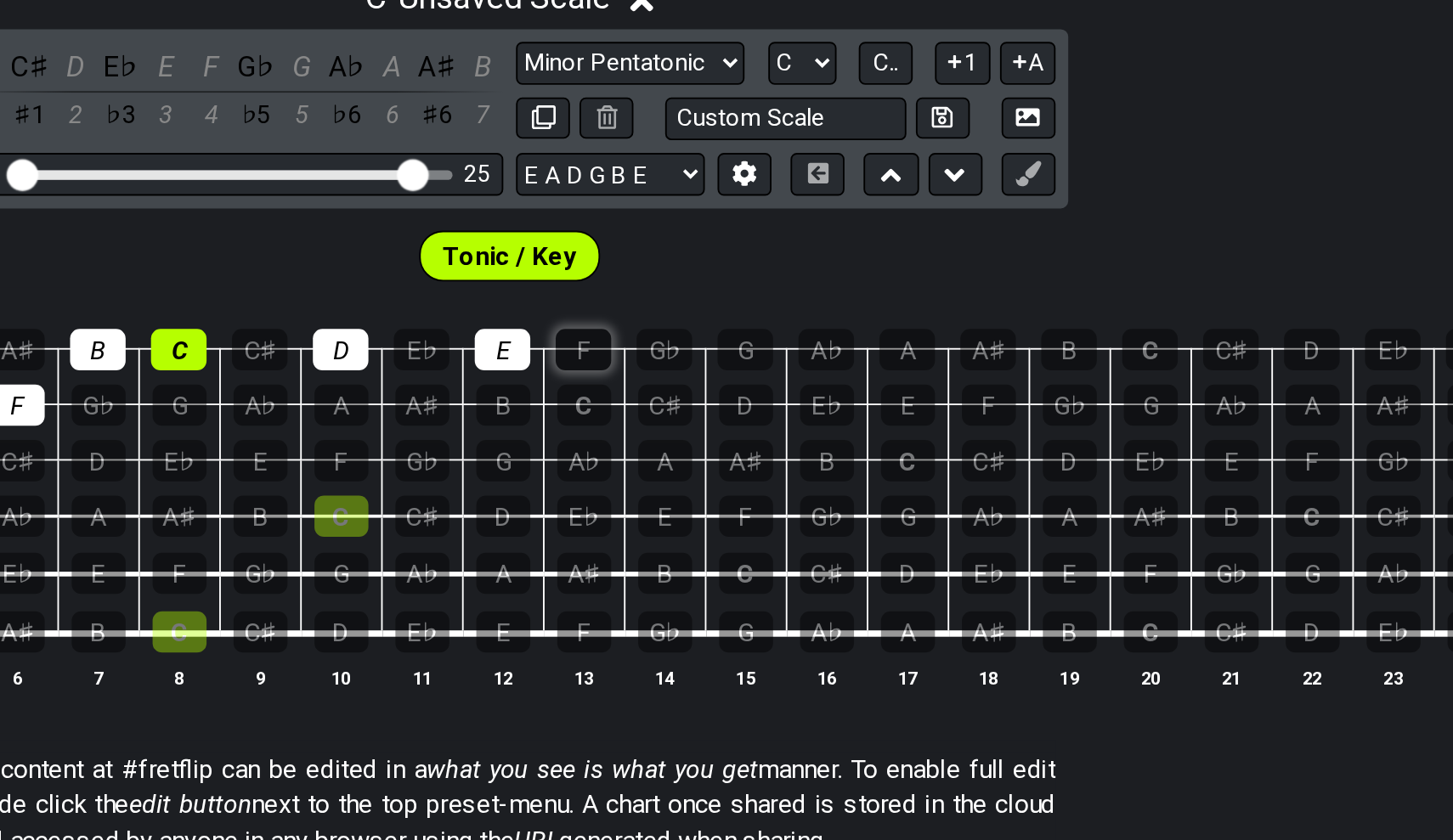
click at [751, 451] on div "F" at bounding box center [766, 462] width 30 height 22
click at [838, 451] on div "G" at bounding box center [852, 462] width 30 height 22
click at [924, 451] on div "A" at bounding box center [939, 462] width 30 height 22
click at [1011, 451] on div "B" at bounding box center [1026, 462] width 30 height 22
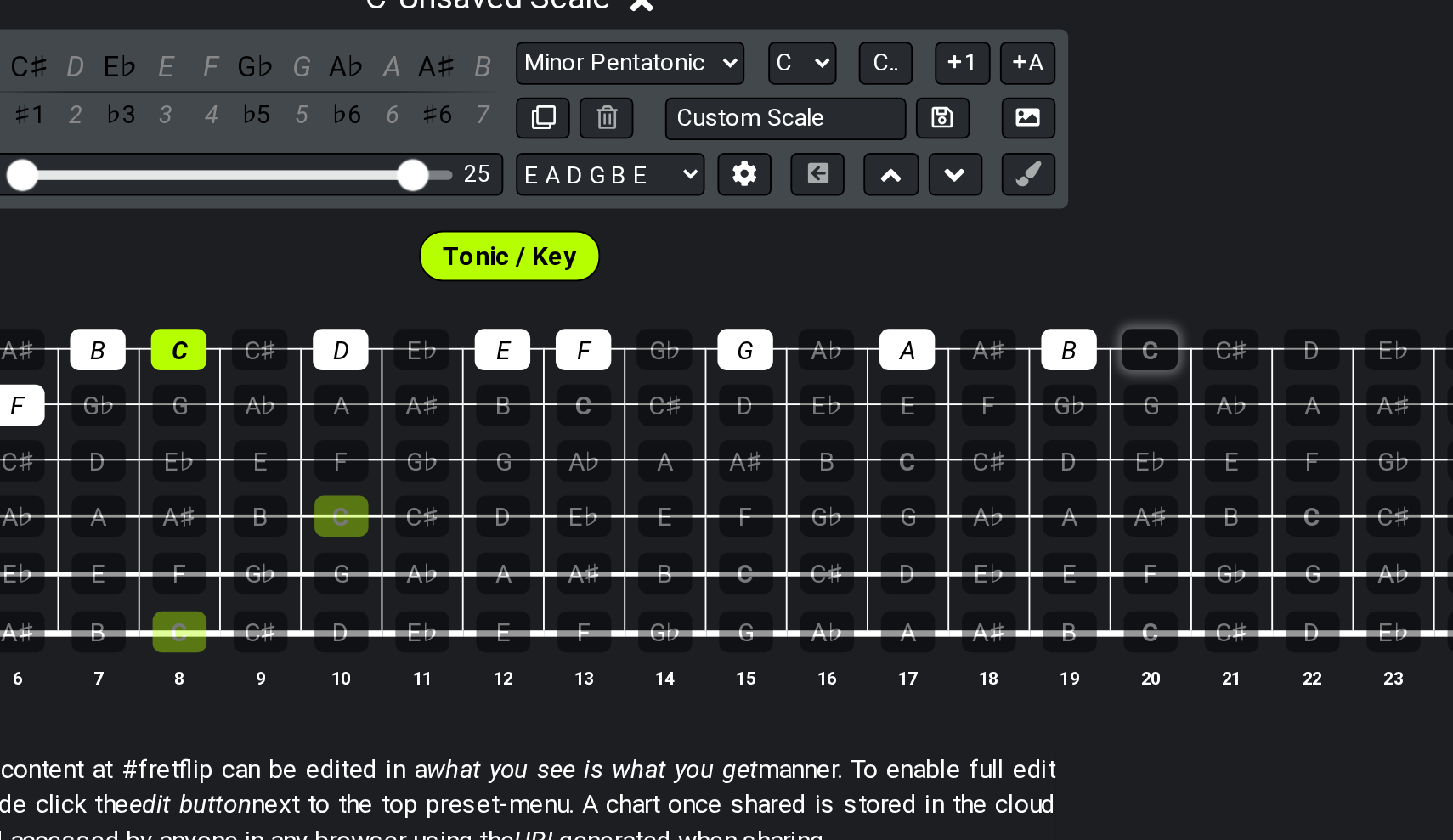
click at [1054, 451] on div "C" at bounding box center [1069, 462] width 30 height 22
